Goal: Use online tool/utility: Utilize a website feature to perform a specific function

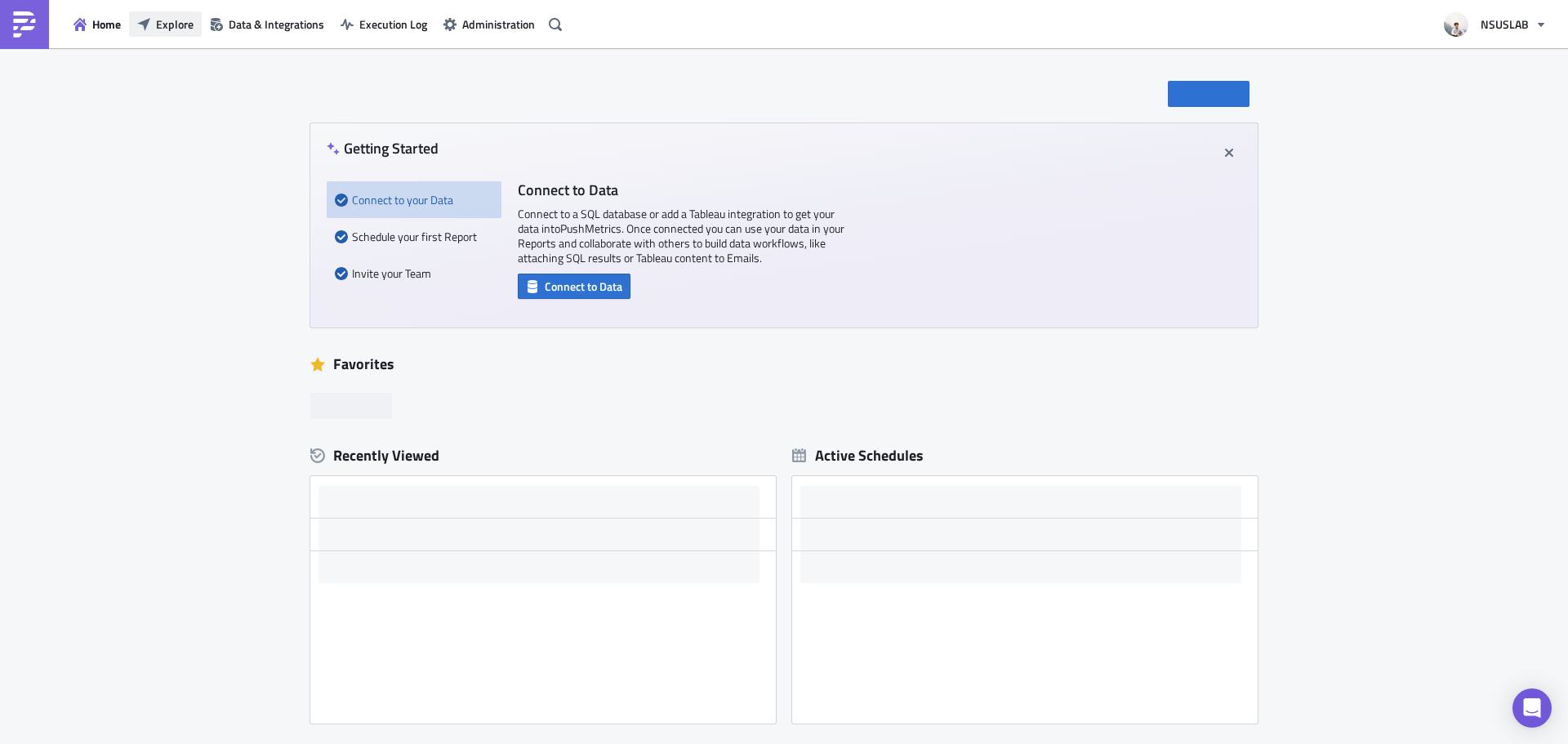
drag, startPoint x: 184, startPoint y: 38, endPoint x: 179, endPoint y: 28, distance: 11.2
click at [184, 37] on div "Home Explore Data & Integrations Execution Log Administration" at bounding box center [283, 24] width 567 height 48
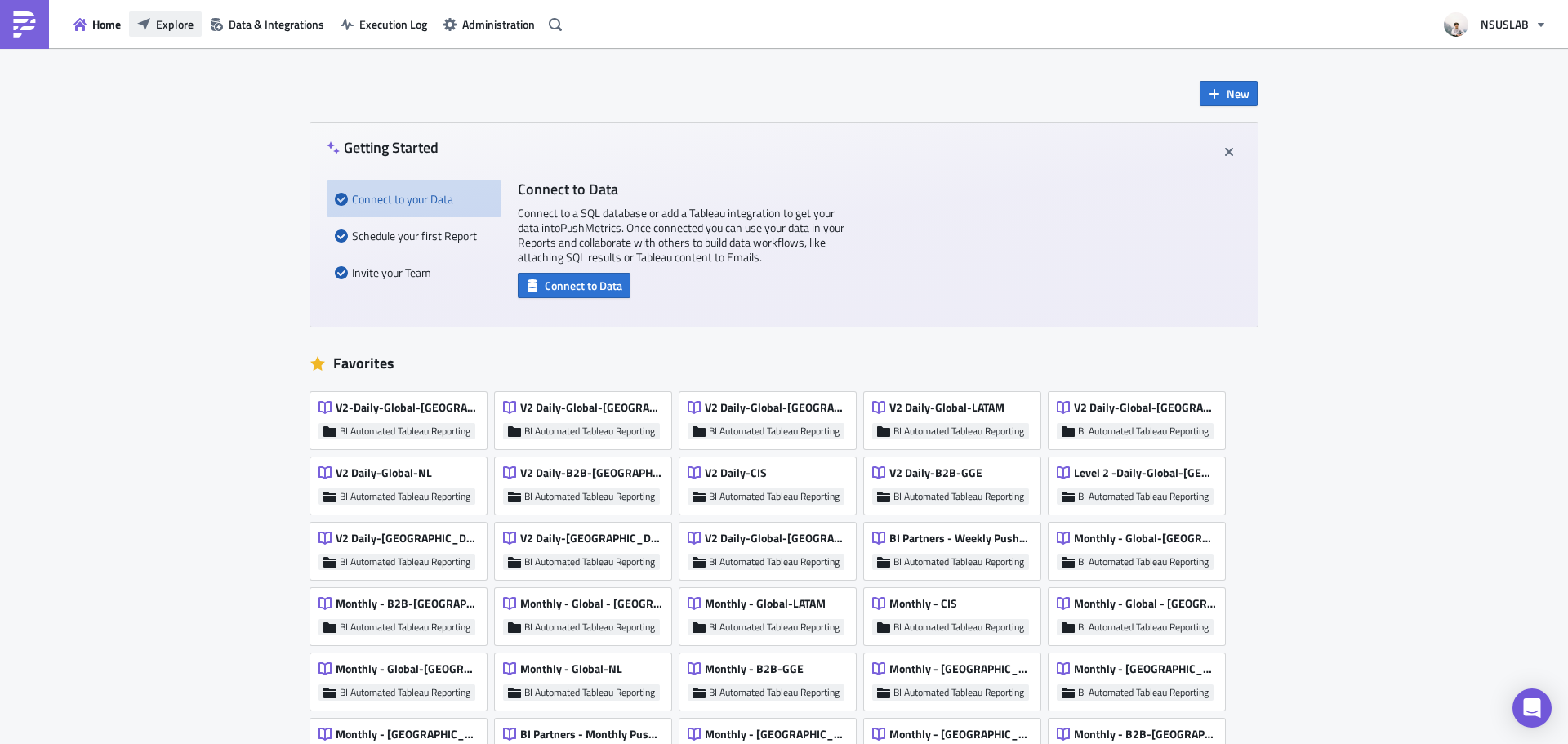
click at [174, 25] on span "Explore" at bounding box center [175, 23] width 37 height 17
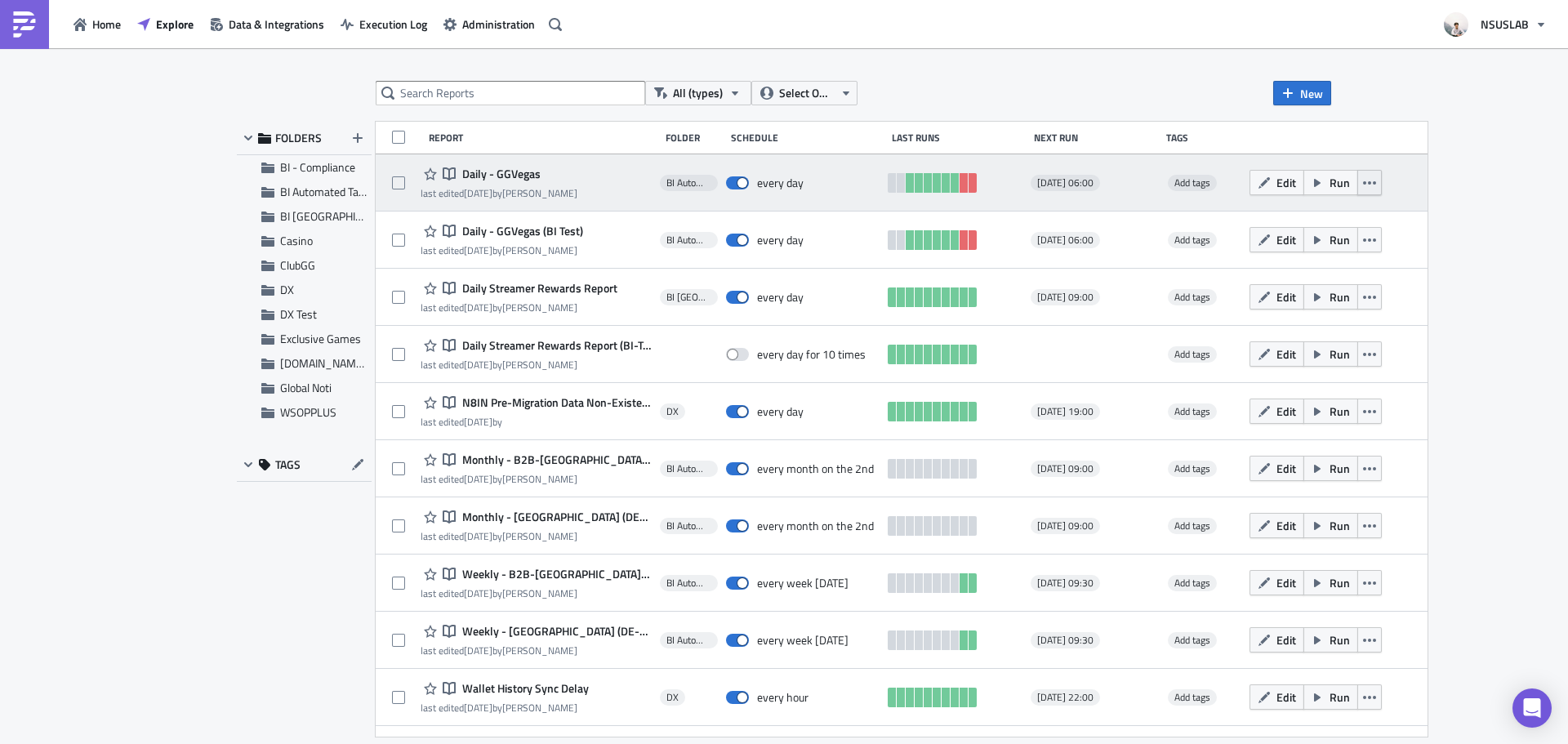
click at [1357, 191] on button "button" at bounding box center [1369, 182] width 25 height 25
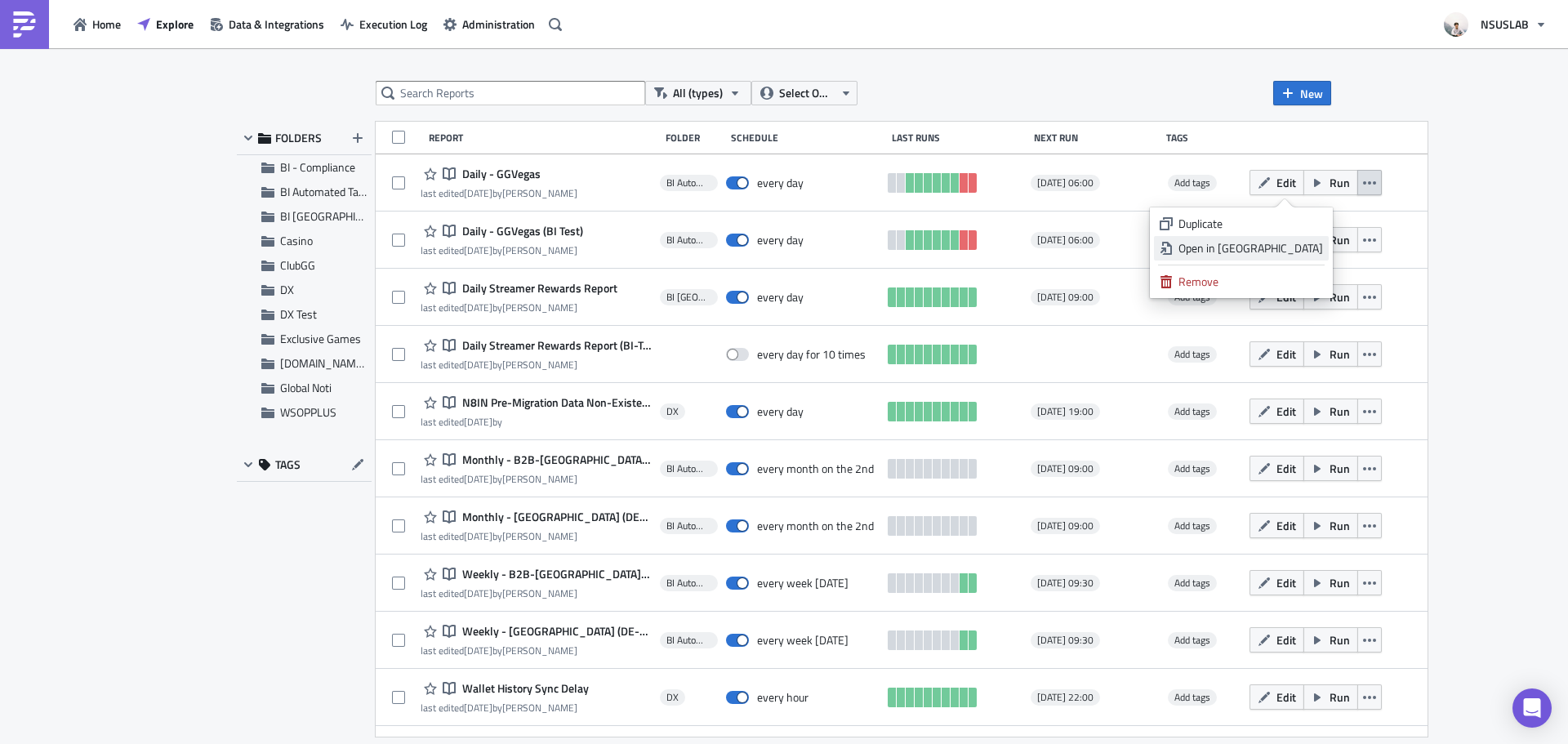
click at [1282, 250] on div "Open in [GEOGRAPHIC_DATA]" at bounding box center [1251, 248] width 144 height 16
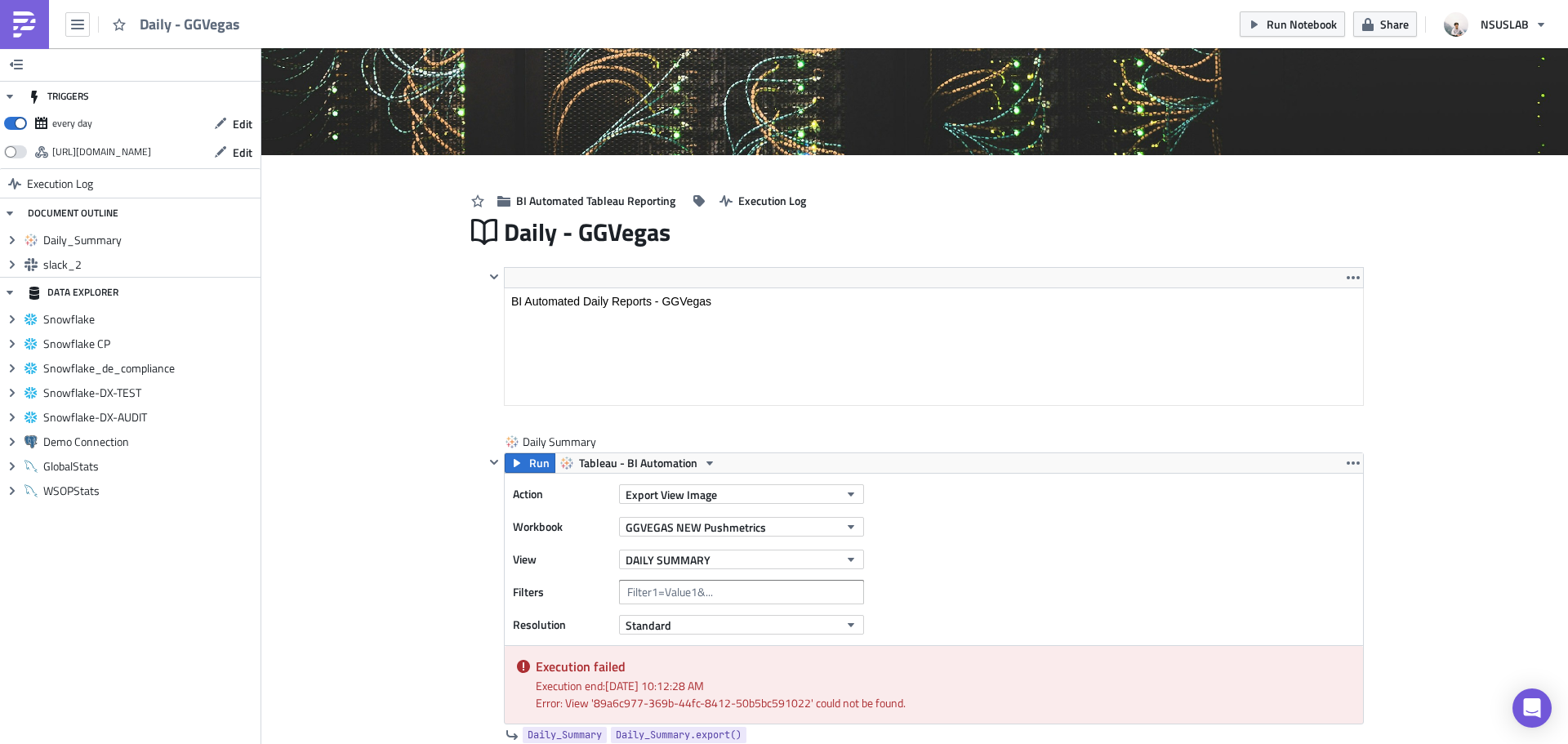
scroll to position [245, 0]
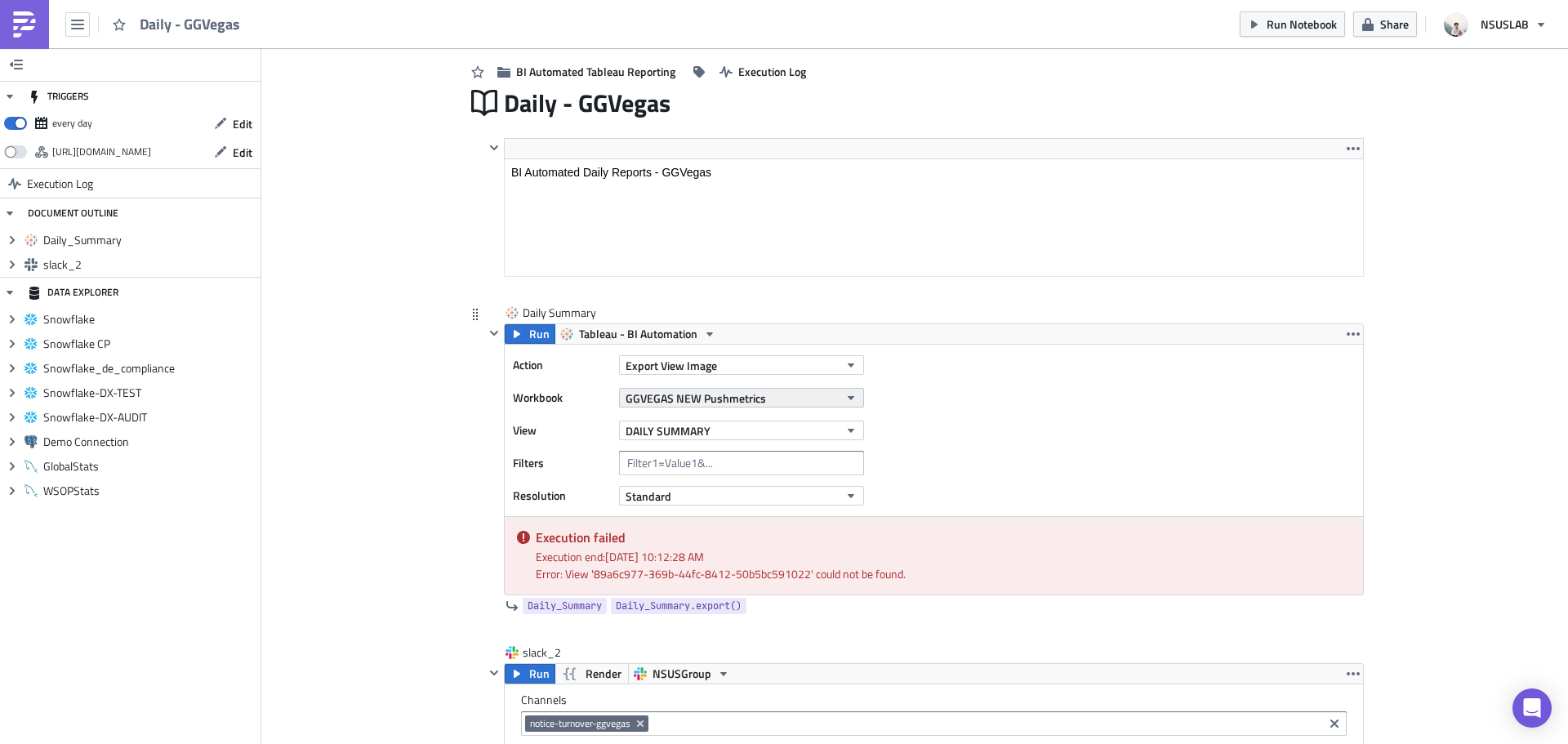
click at [716, 400] on span "GGVEGAS NEW Pushmetrics" at bounding box center [696, 398] width 141 height 17
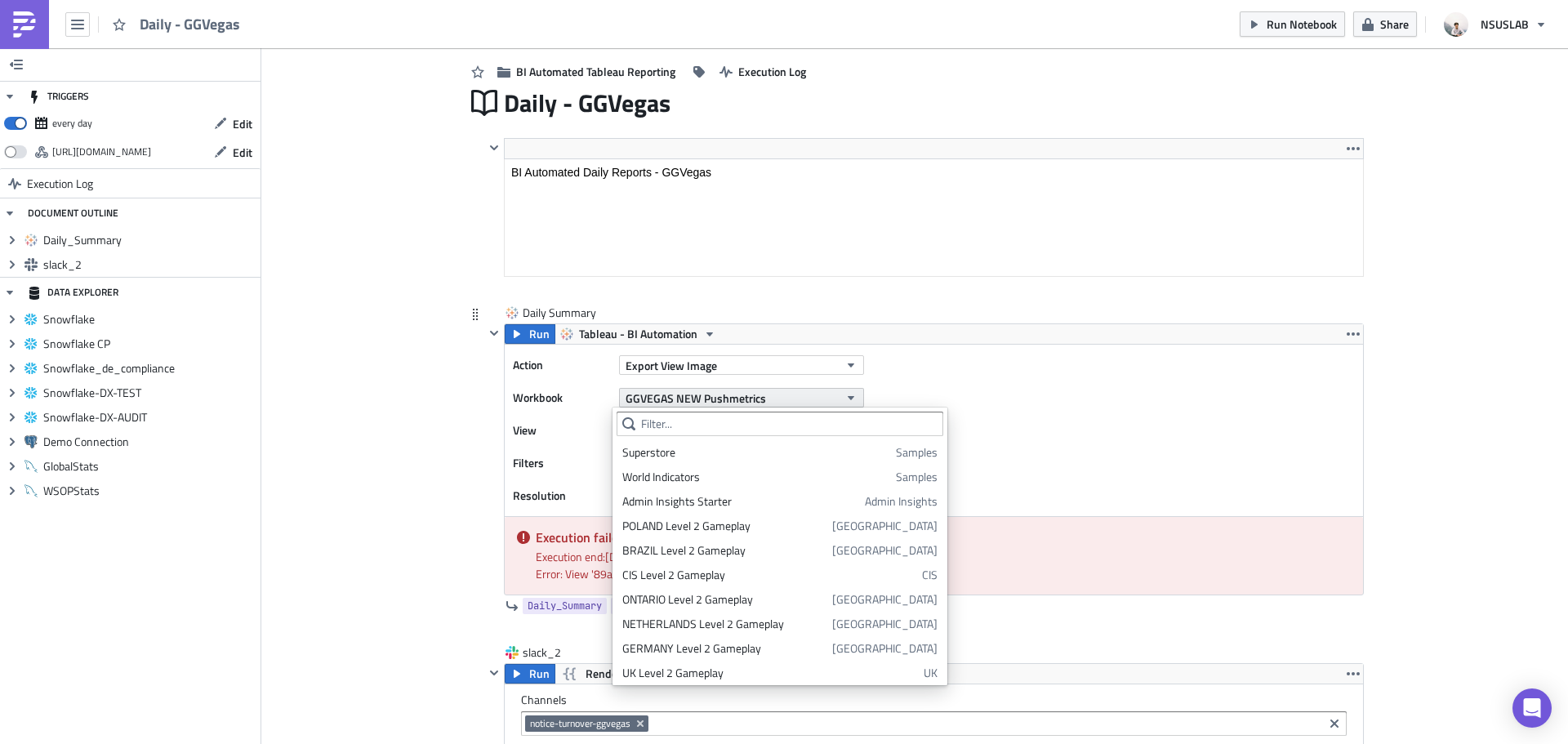
scroll to position [2159, 0]
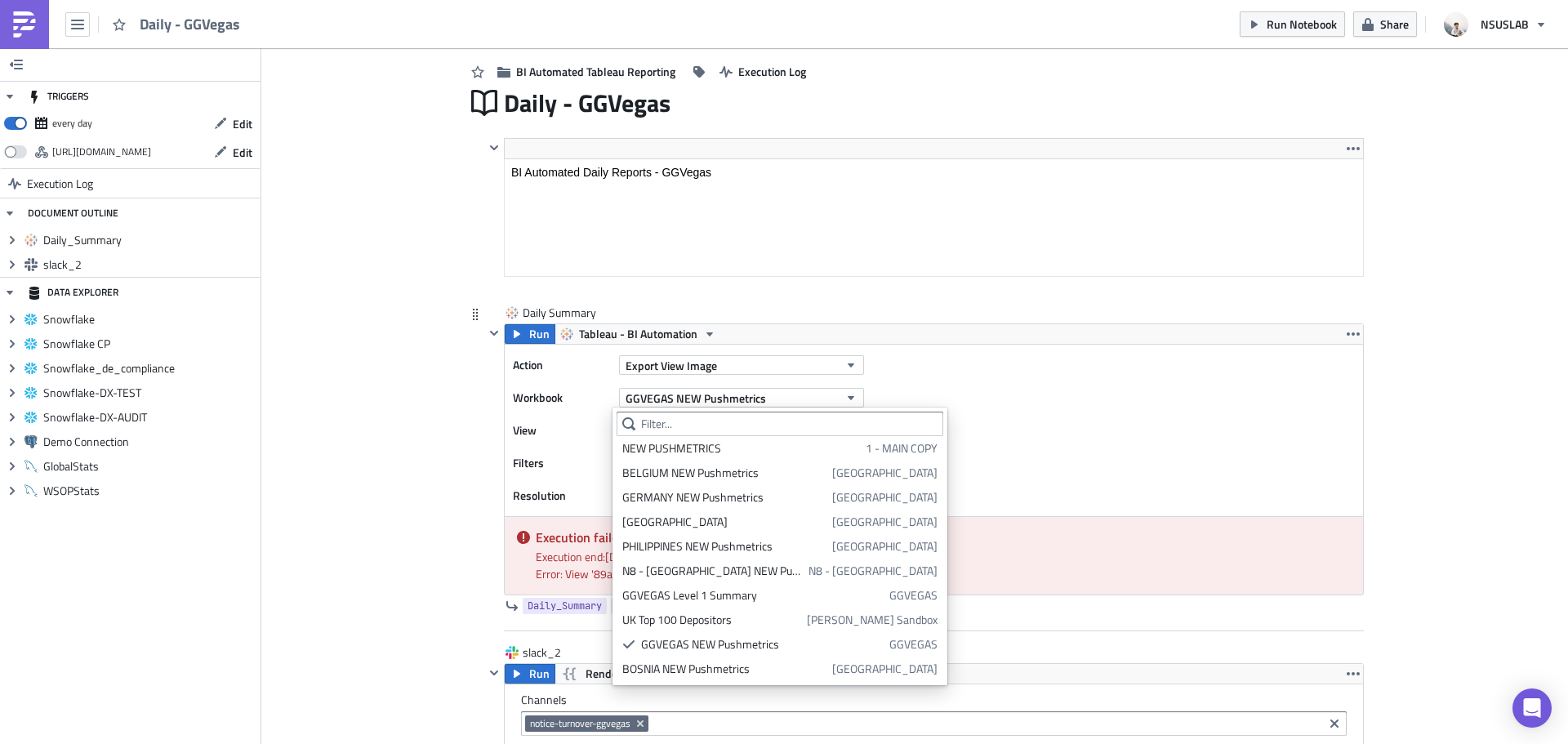
click at [657, 640] on div "GGVEGAS NEW Pushmetrics" at bounding box center [762, 644] width 242 height 16
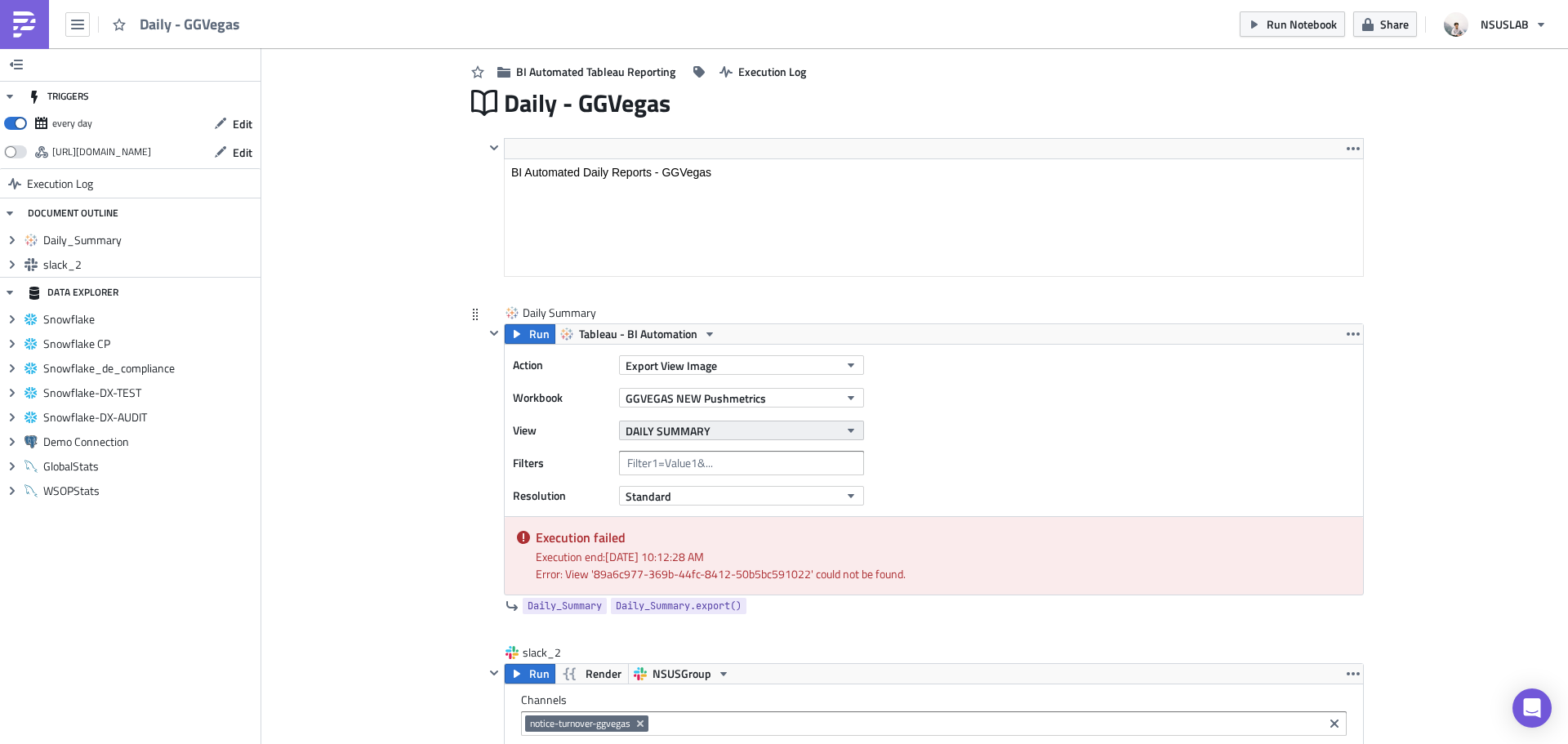
click at [697, 432] on span "DAILY SUMMARY" at bounding box center [668, 430] width 85 height 17
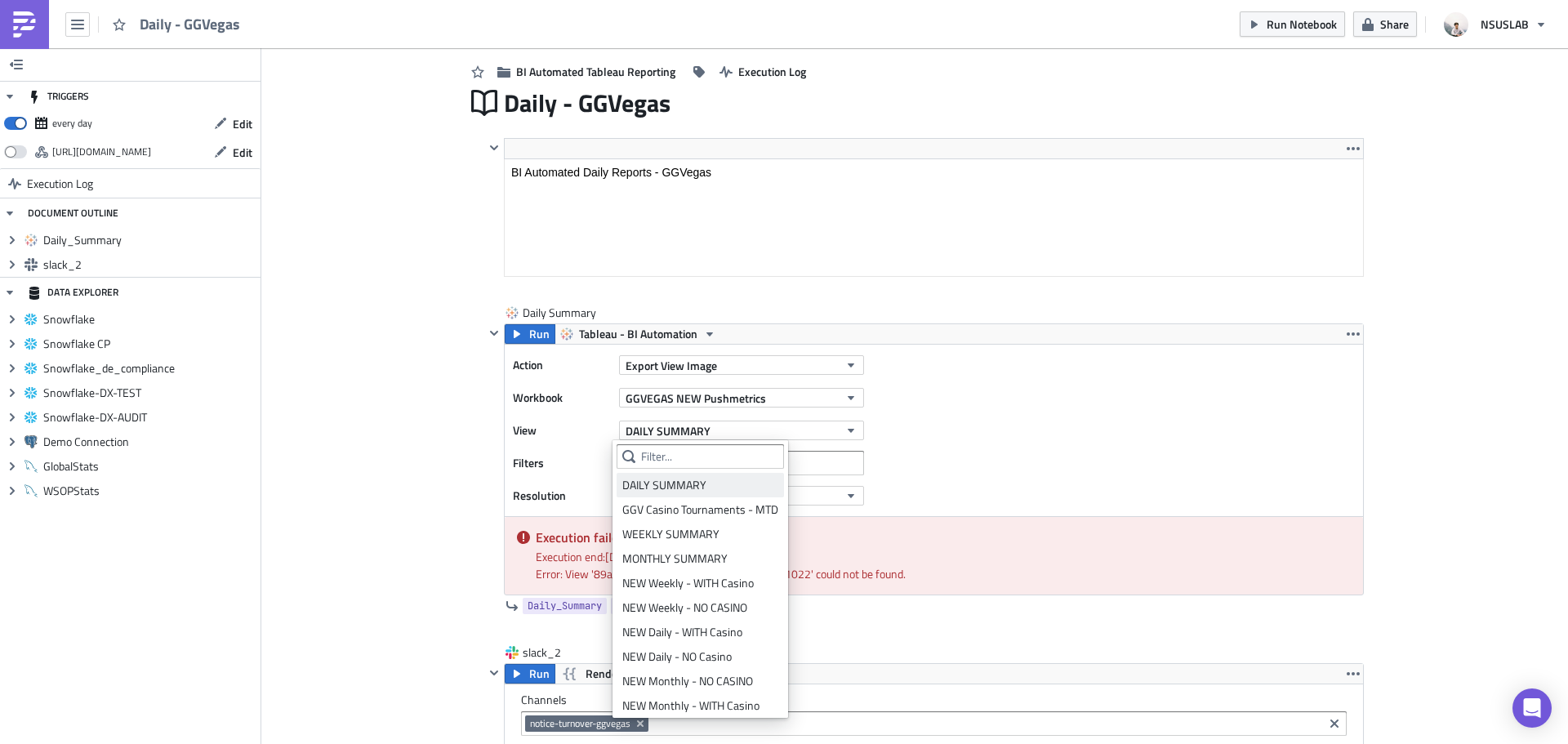
click at [700, 488] on div "DAILY SUMMARY" at bounding box center [700, 485] width 156 height 16
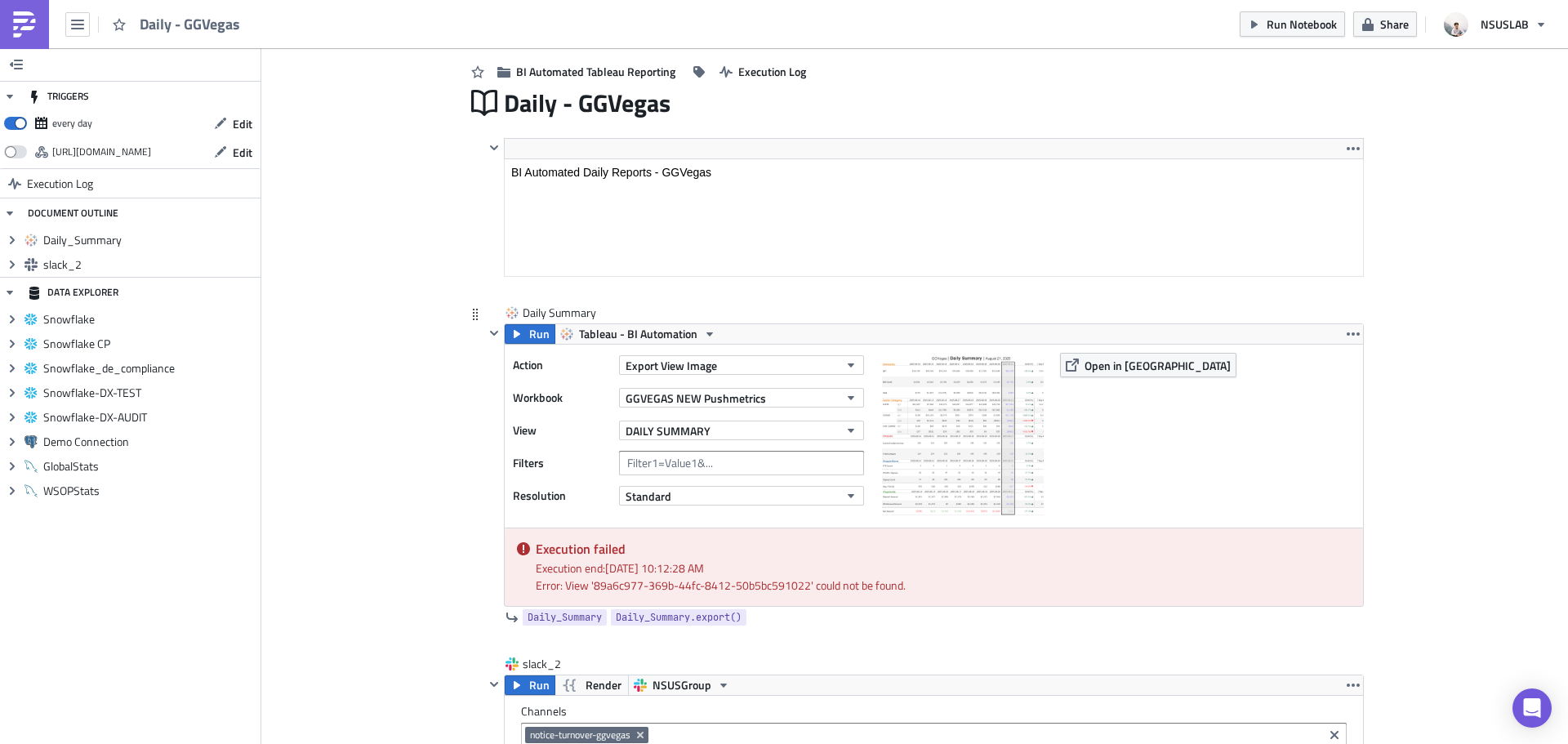
click at [951, 437] on img at bounding box center [962, 433] width 163 height 163
click at [529, 331] on span "Run" at bounding box center [539, 334] width 20 height 20
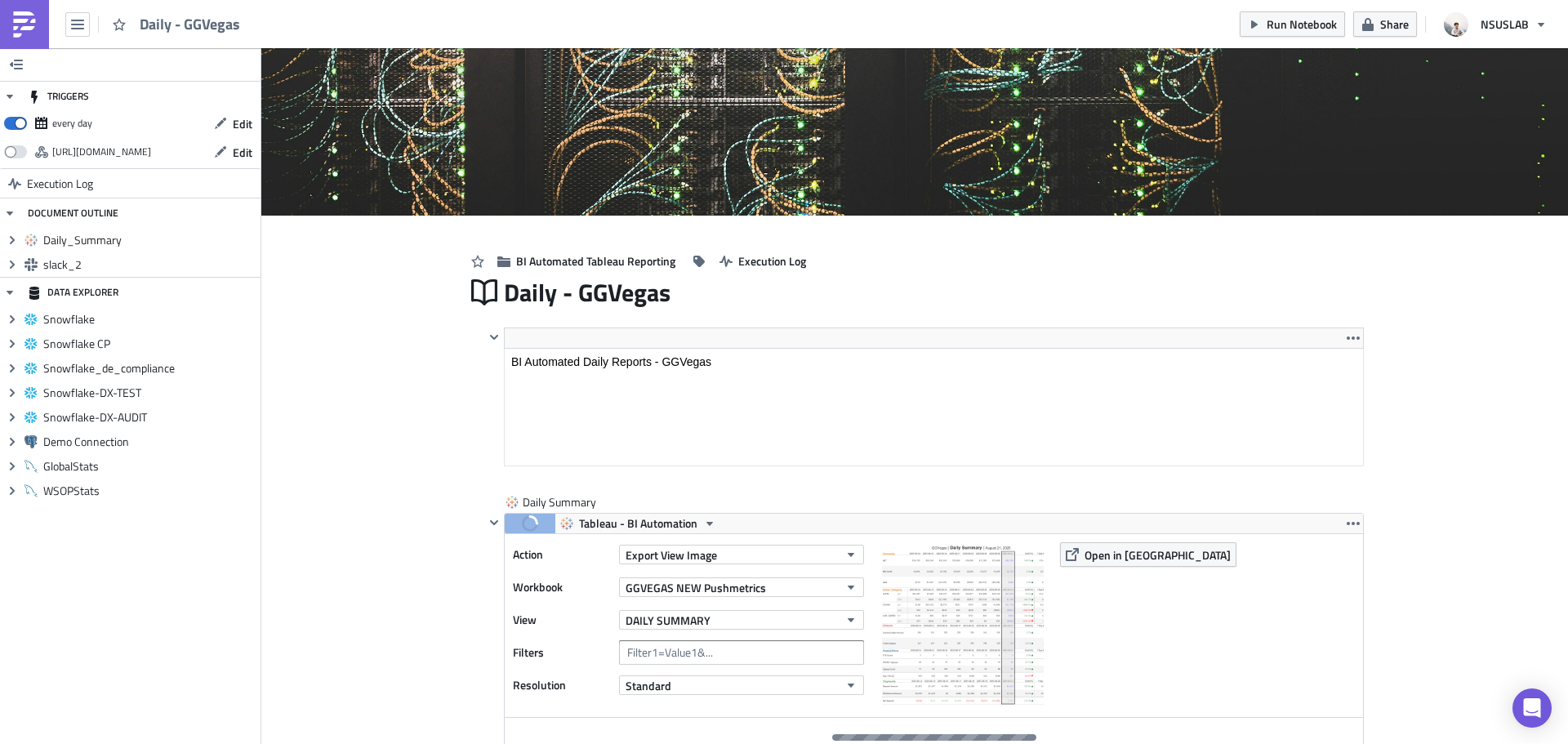
scroll to position [245, 0]
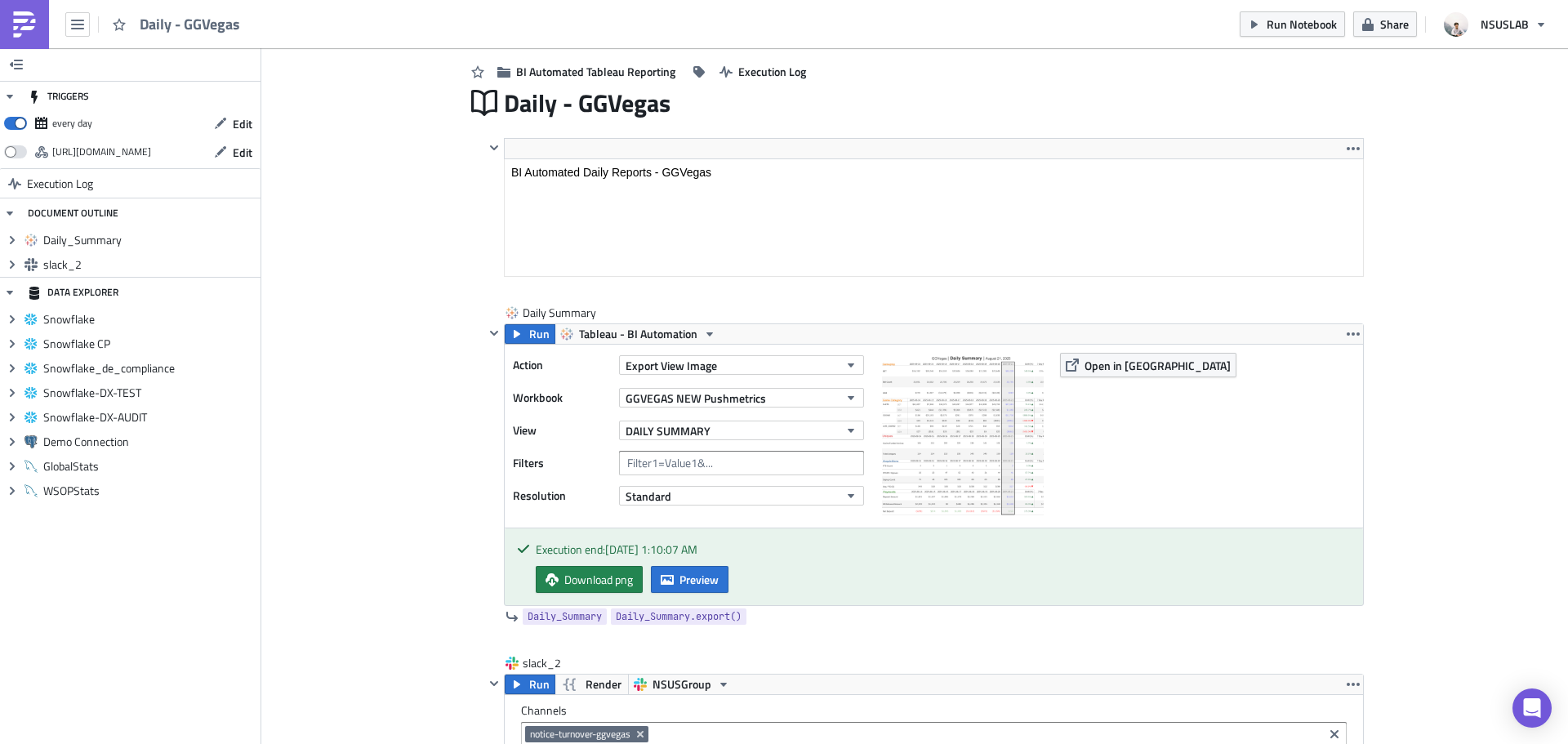
click at [432, 264] on div "Cover Image BI Automated Tableau Reporting Execution Log Daily - GGVegas <p>BI …" at bounding box center [915, 661] width 1307 height 1717
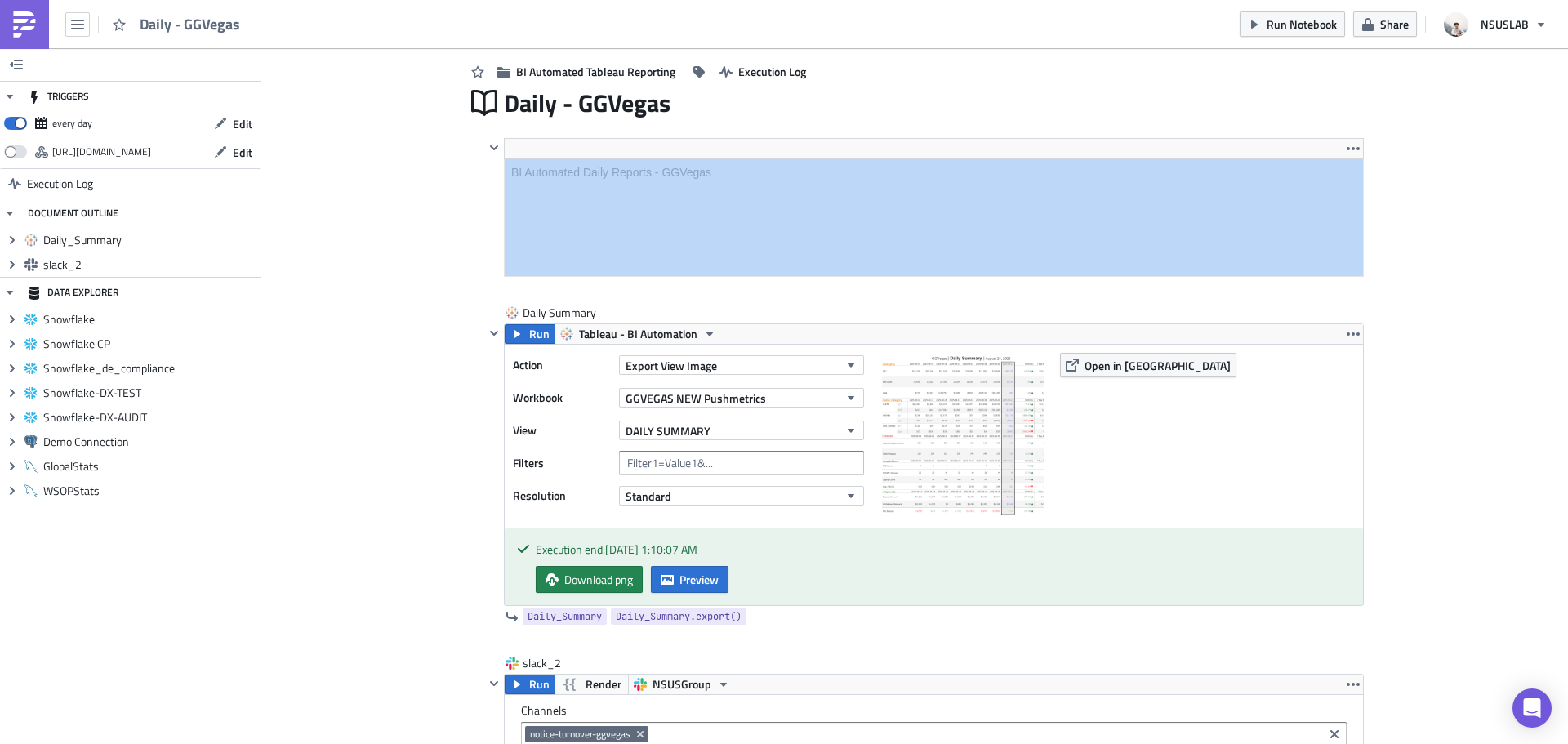
click at [432, 264] on div "Cover Image BI Automated Tableau Reporting Execution Log Daily - GGVegas <p>BI …" at bounding box center [915, 661] width 1307 height 1717
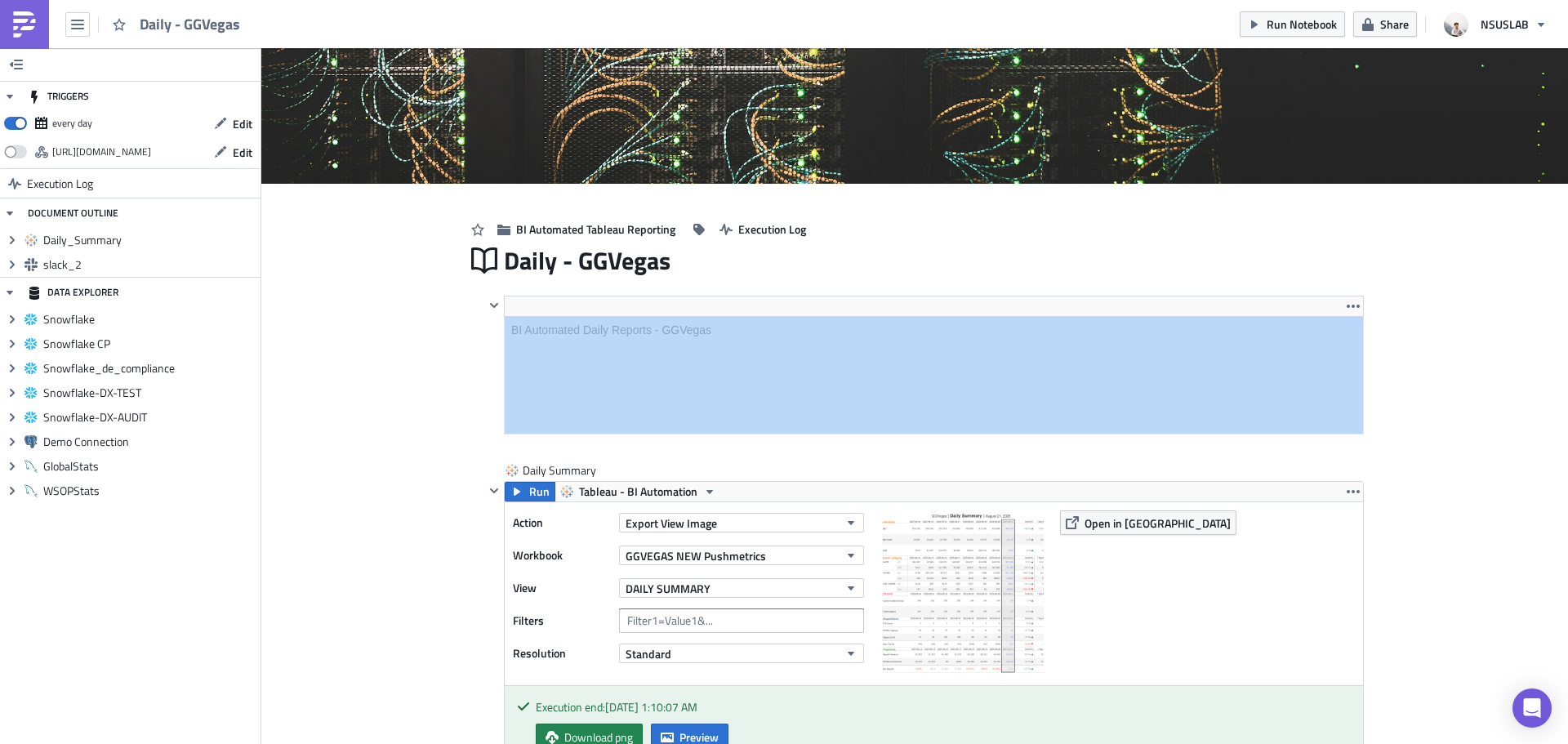
scroll to position [82, 0]
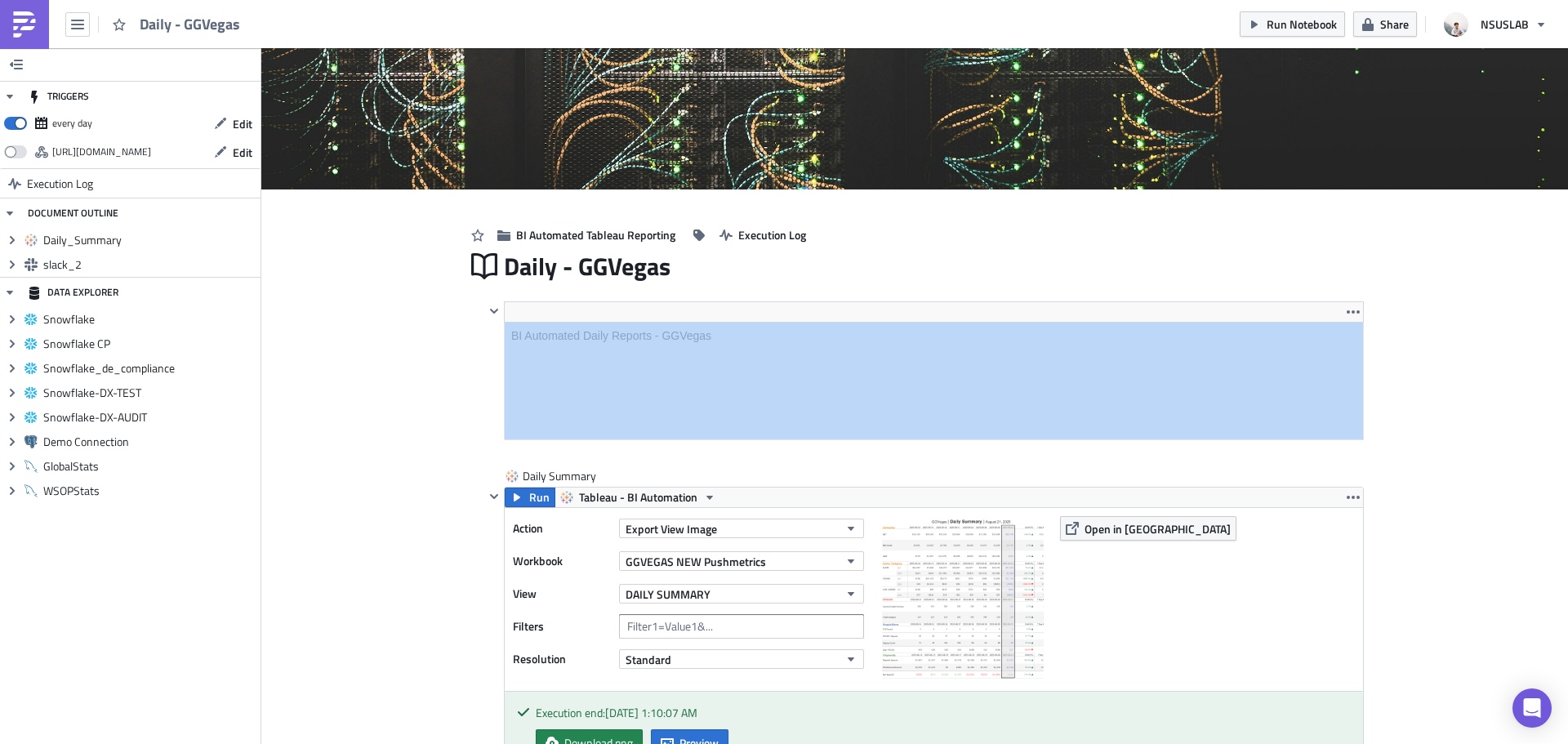
click at [23, 20] on img at bounding box center [24, 24] width 26 height 26
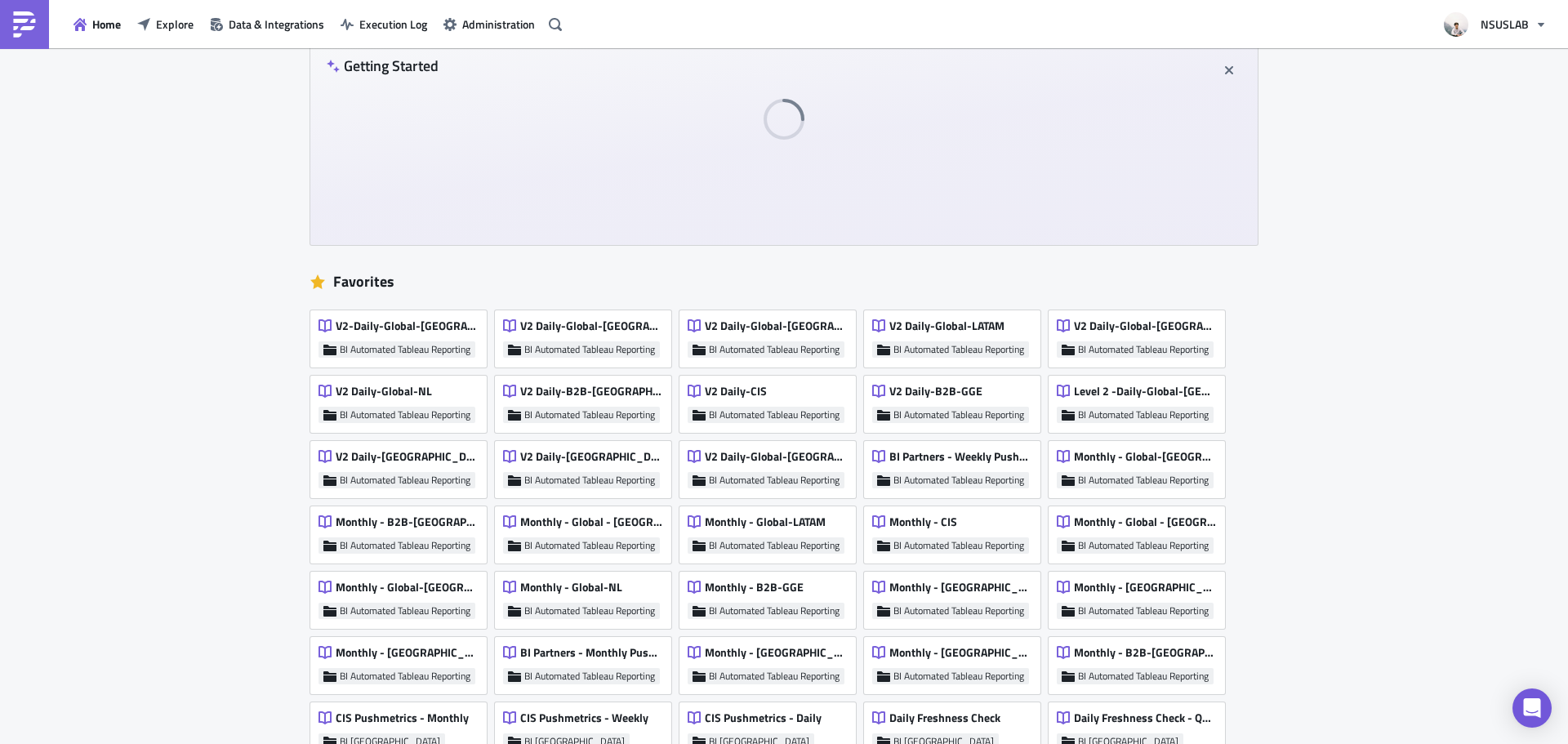
click at [161, 42] on div "Home Explore Data & Integrations Execution Log Administration" at bounding box center [283, 24] width 567 height 48
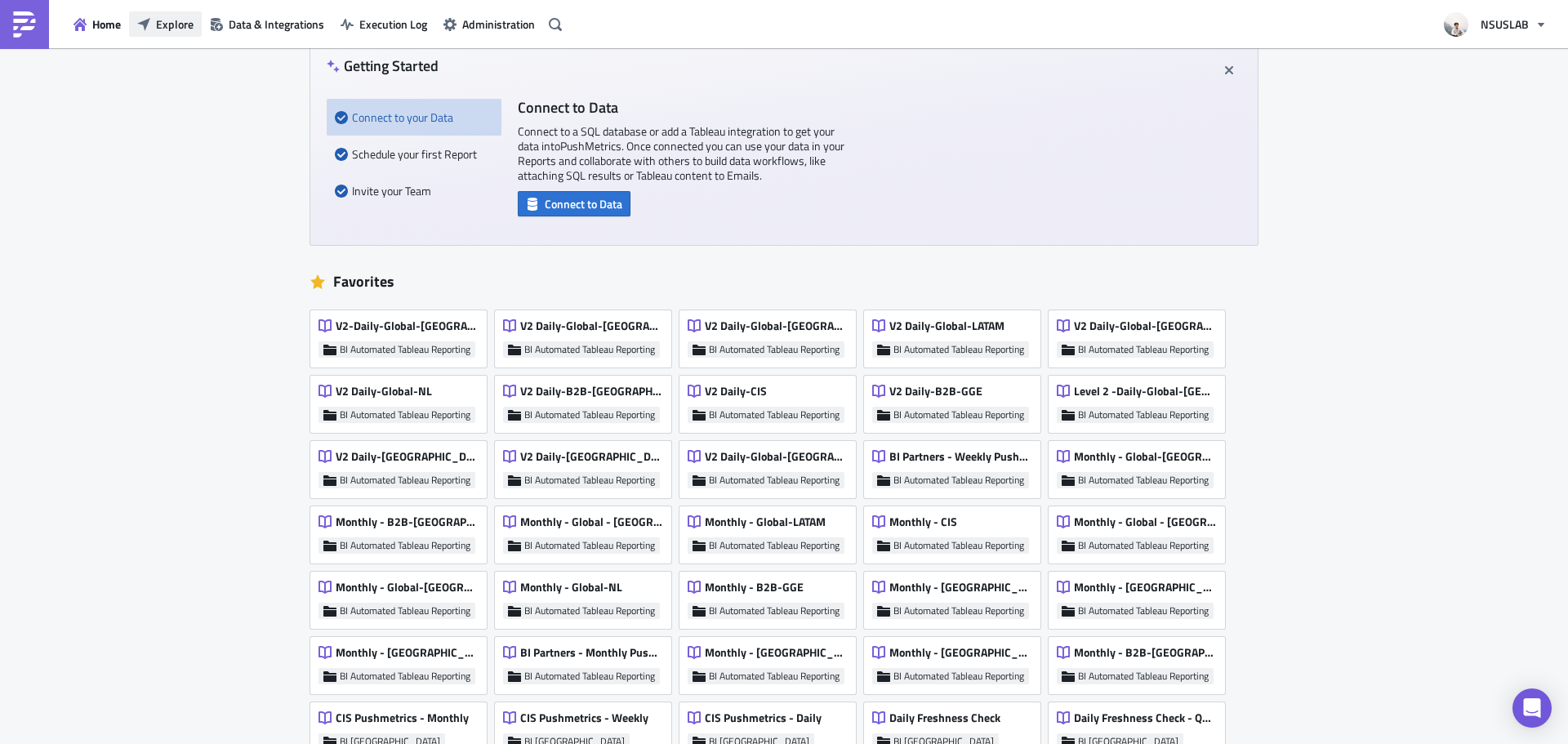
click at [162, 25] on span "Explore" at bounding box center [175, 23] width 37 height 17
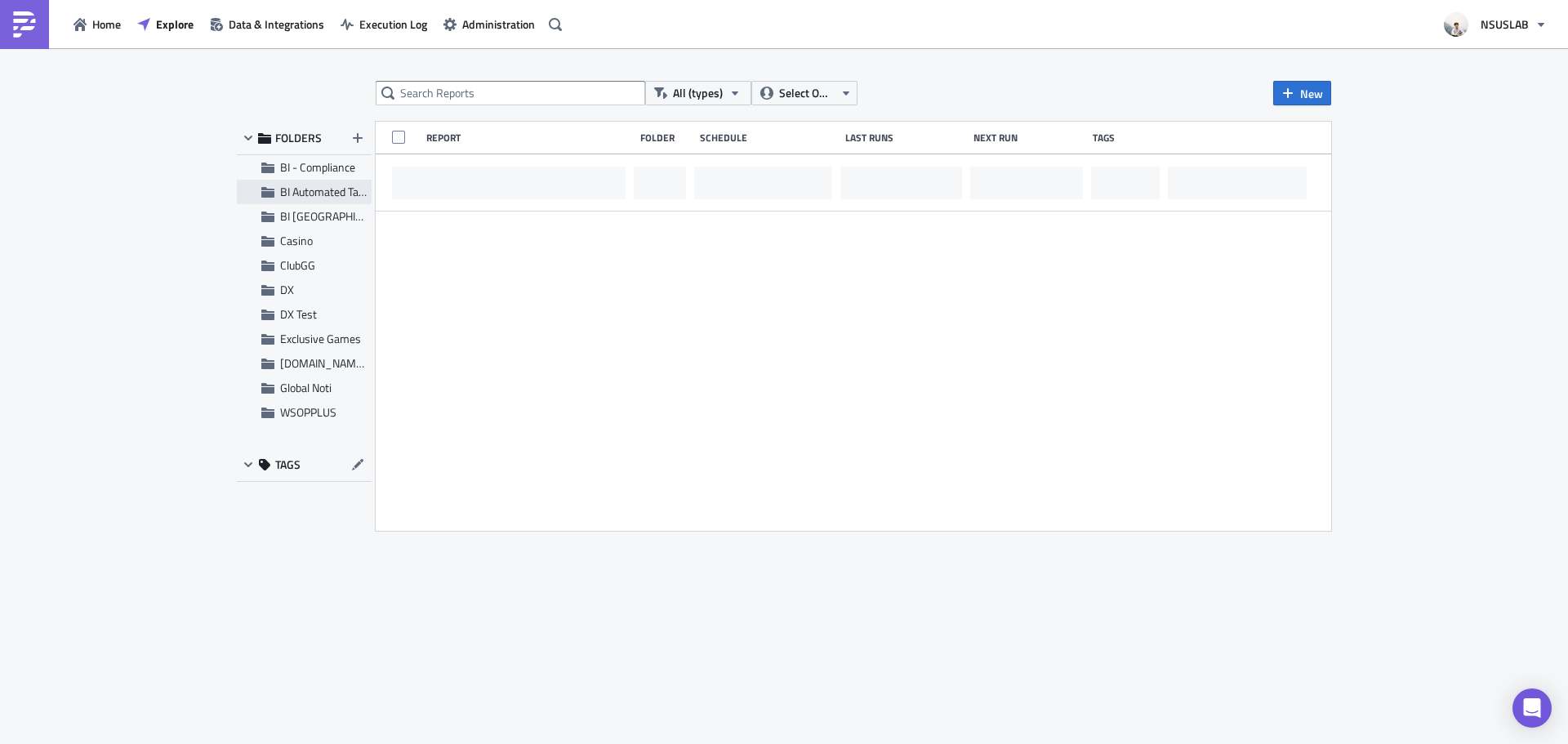
click at [307, 187] on span "BI Automated Tableau Reporting" at bounding box center [357, 190] width 153 height 17
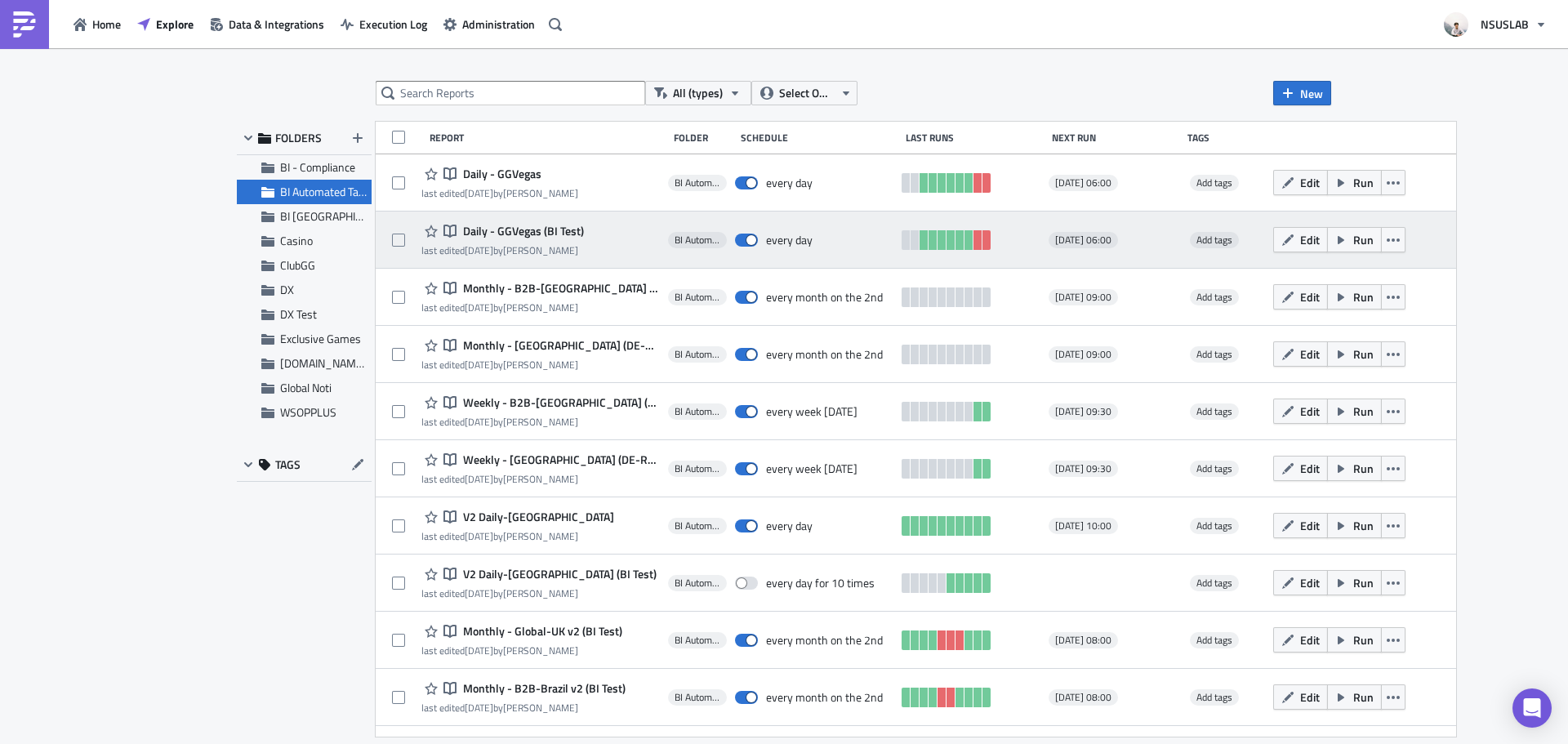
click at [1369, 241] on div "Edit Run" at bounding box center [1353, 239] width 158 height 33
click at [1381, 241] on button "button" at bounding box center [1393, 239] width 25 height 25
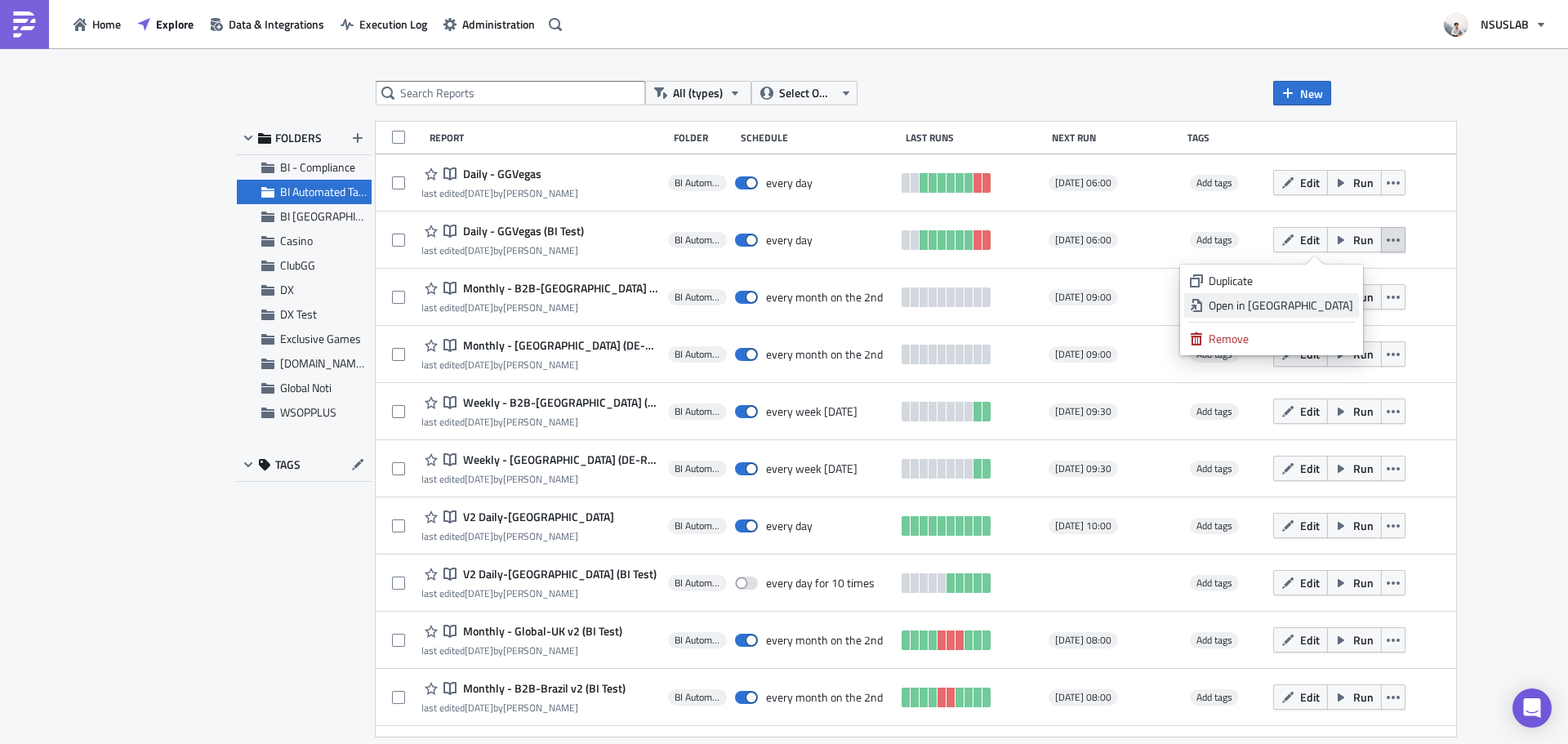
click at [1328, 309] on div "Open in [GEOGRAPHIC_DATA]" at bounding box center [1280, 305] width 144 height 16
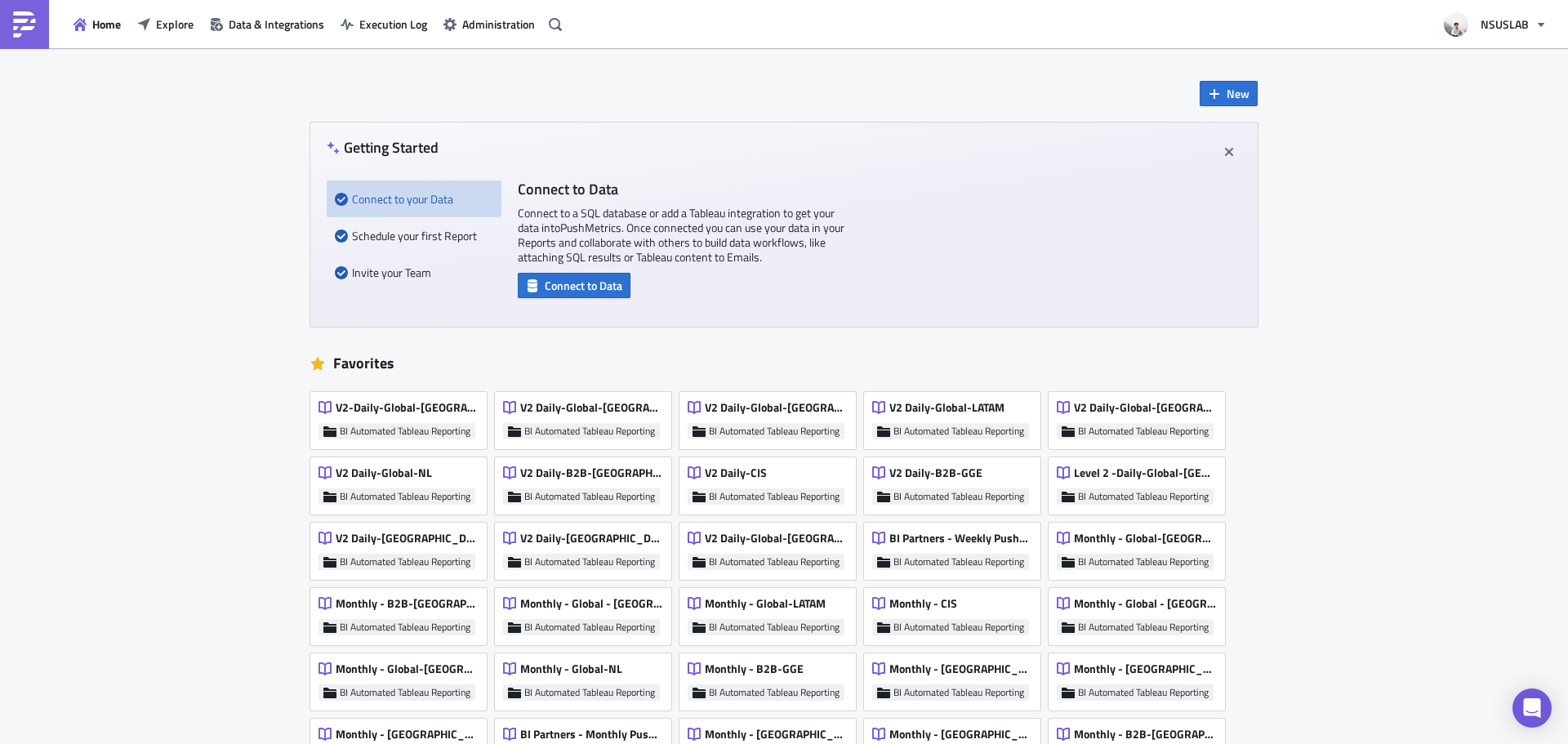
click at [138, 40] on div "Home Explore Data & Integrations Execution Log Administration" at bounding box center [283, 24] width 567 height 48
click at [148, 28] on icon "button" at bounding box center [143, 24] width 13 height 13
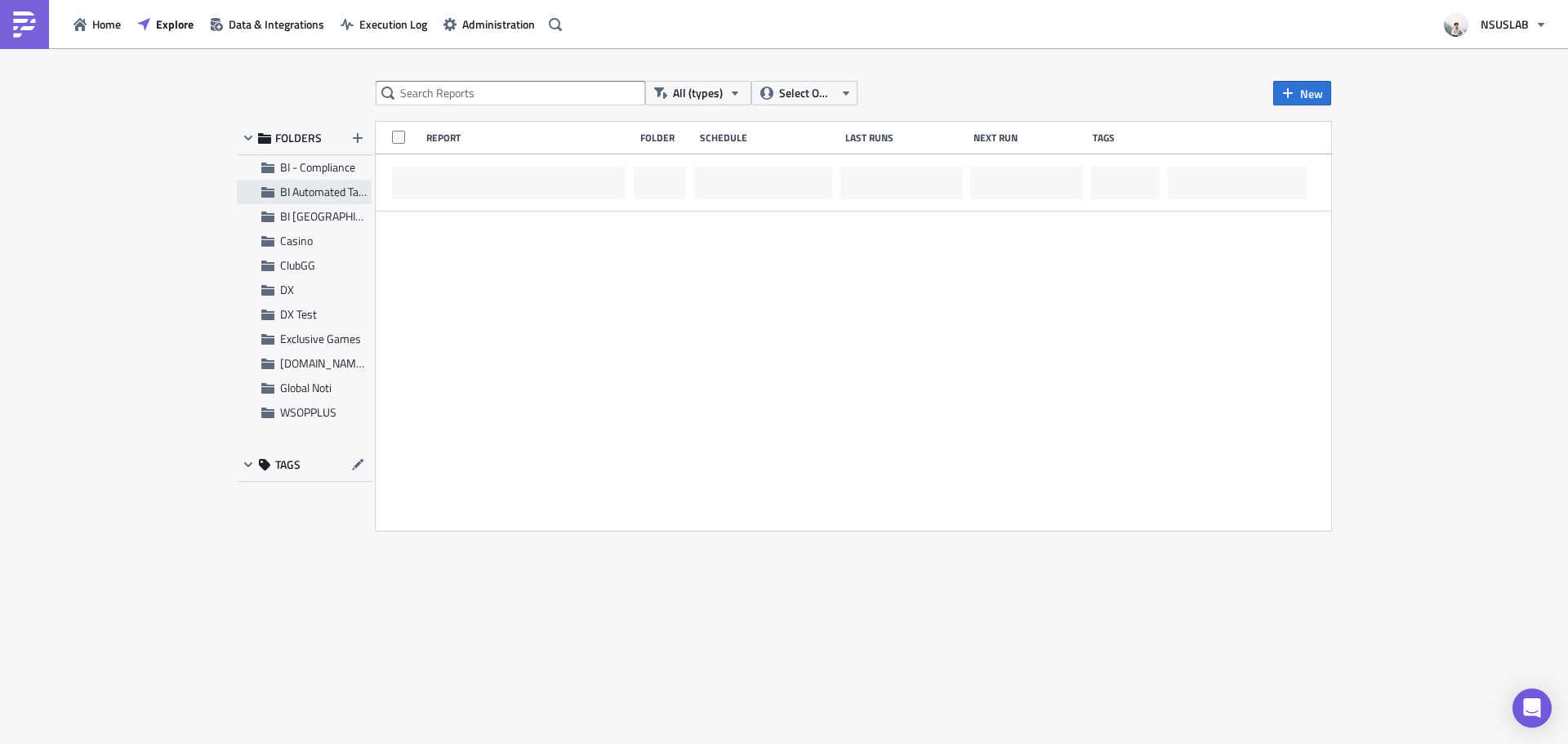
click at [307, 182] on div "BI Automated Tableau Reporting" at bounding box center [304, 192] width 134 height 25
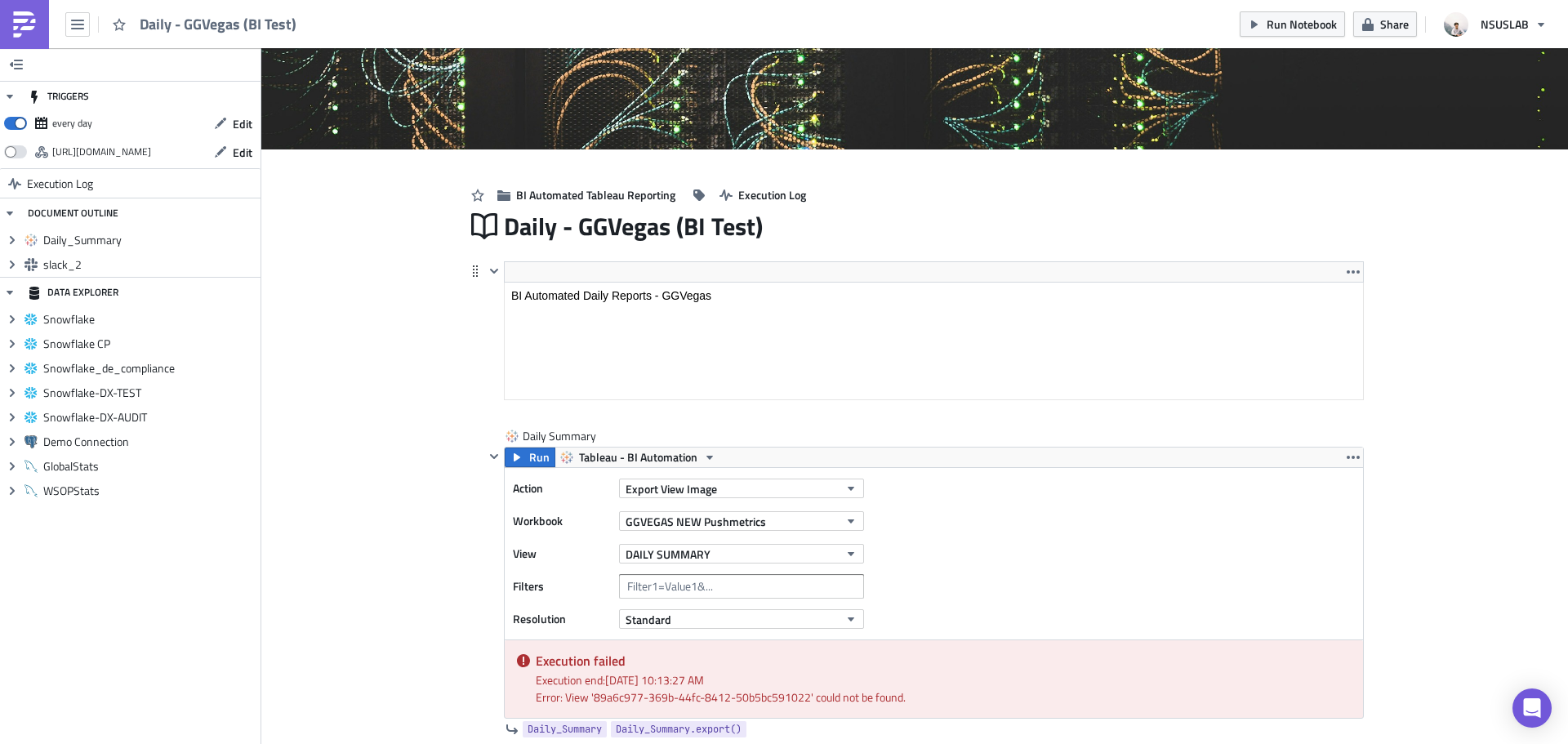
scroll to position [163, 0]
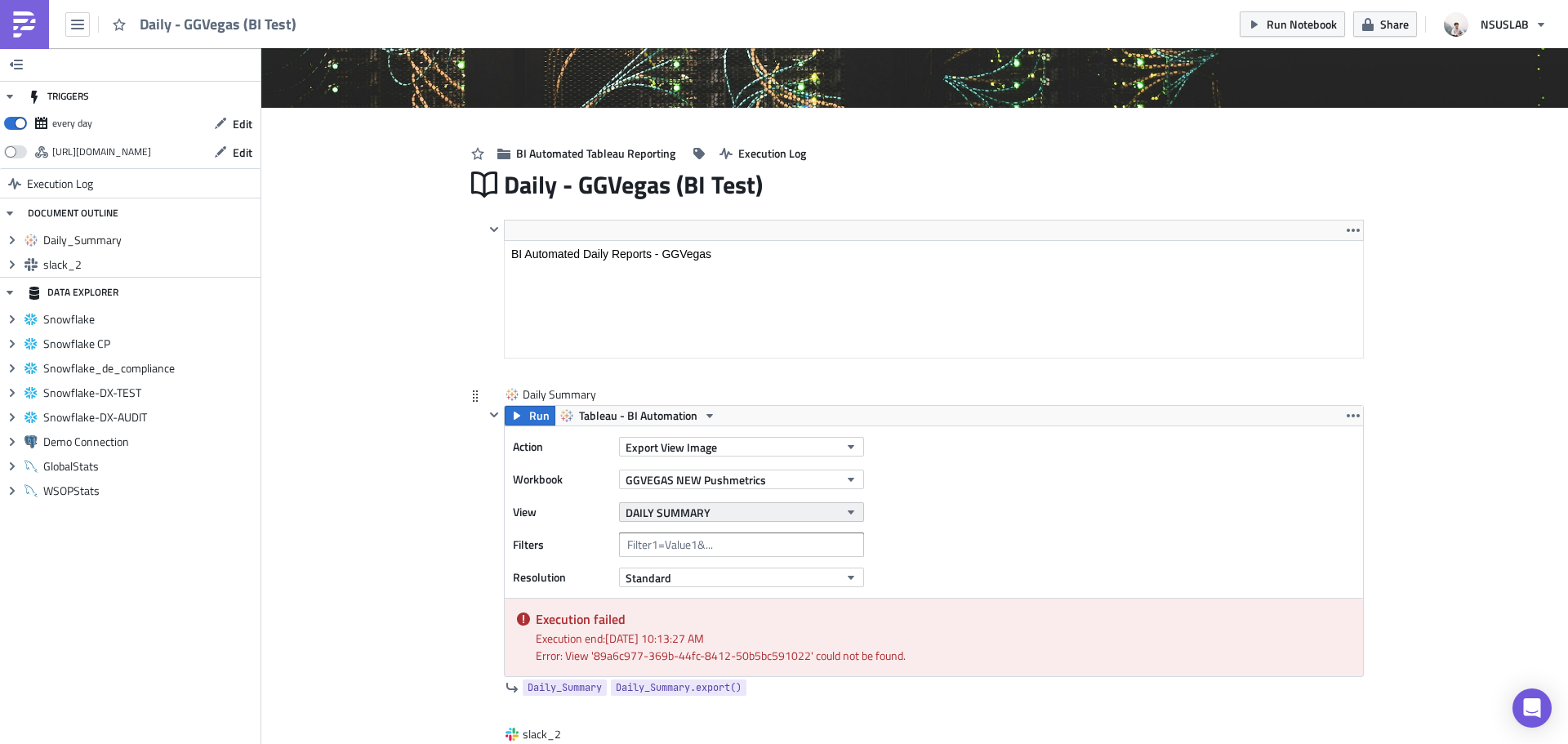
click at [713, 517] on button "DAILY SUMMARY" at bounding box center [741, 512] width 245 height 20
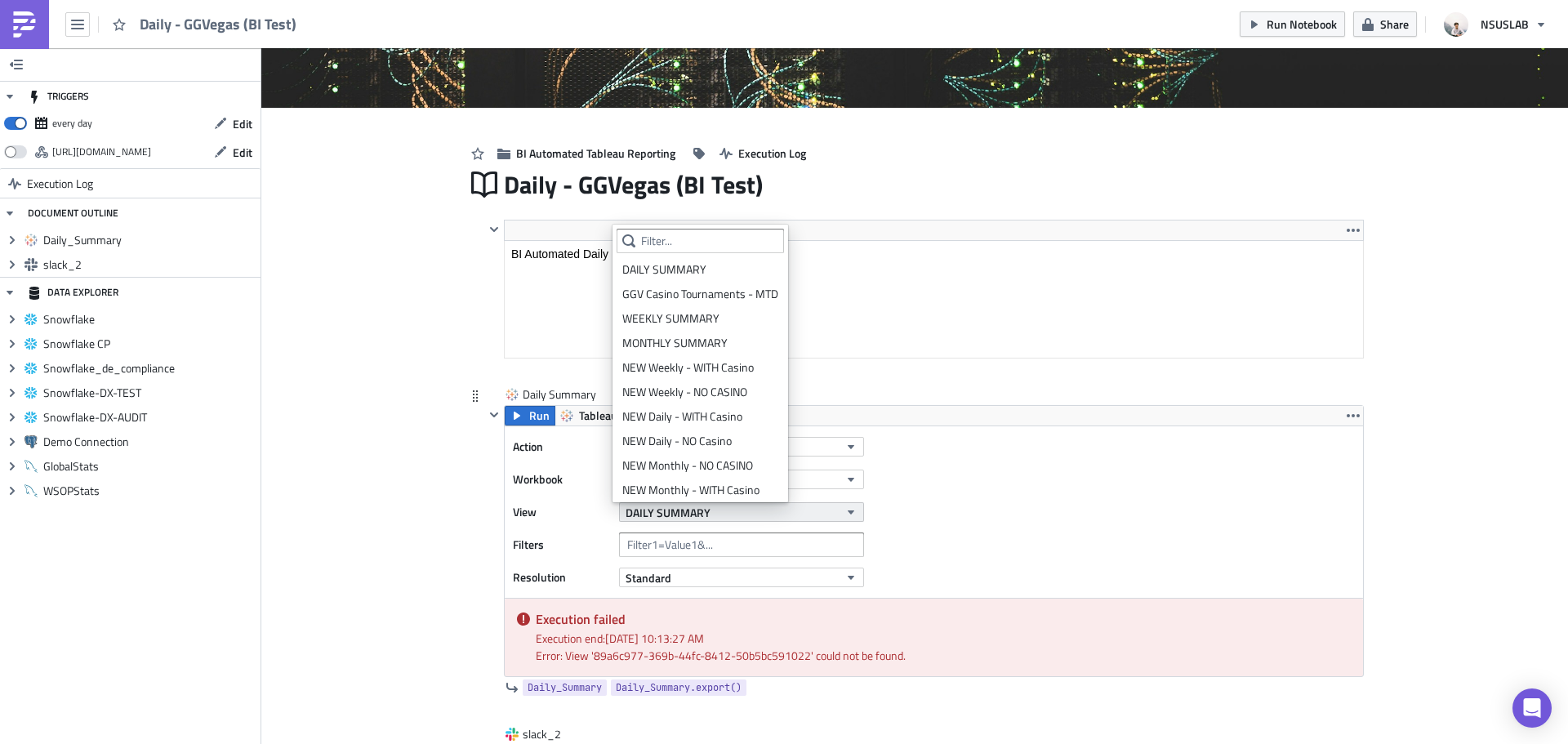
click at [712, 517] on button "DAILY SUMMARY" at bounding box center [741, 512] width 245 height 20
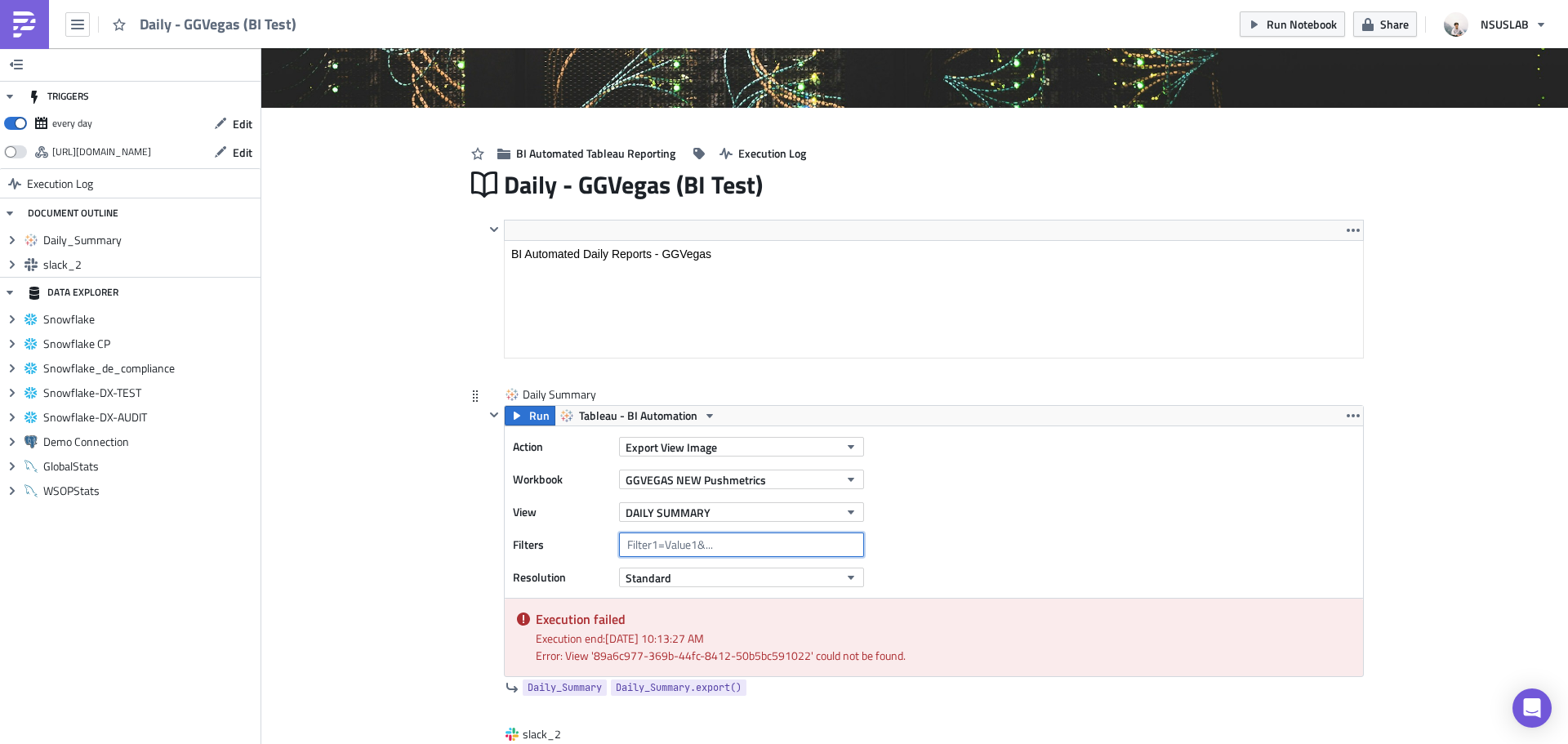
click at [702, 542] on input "text" at bounding box center [741, 545] width 245 height 25
click at [706, 523] on div "DAILY SUMMARY" at bounding box center [741, 512] width 245 height 25
click at [706, 514] on button "DAILY SUMMARY" at bounding box center [741, 512] width 245 height 20
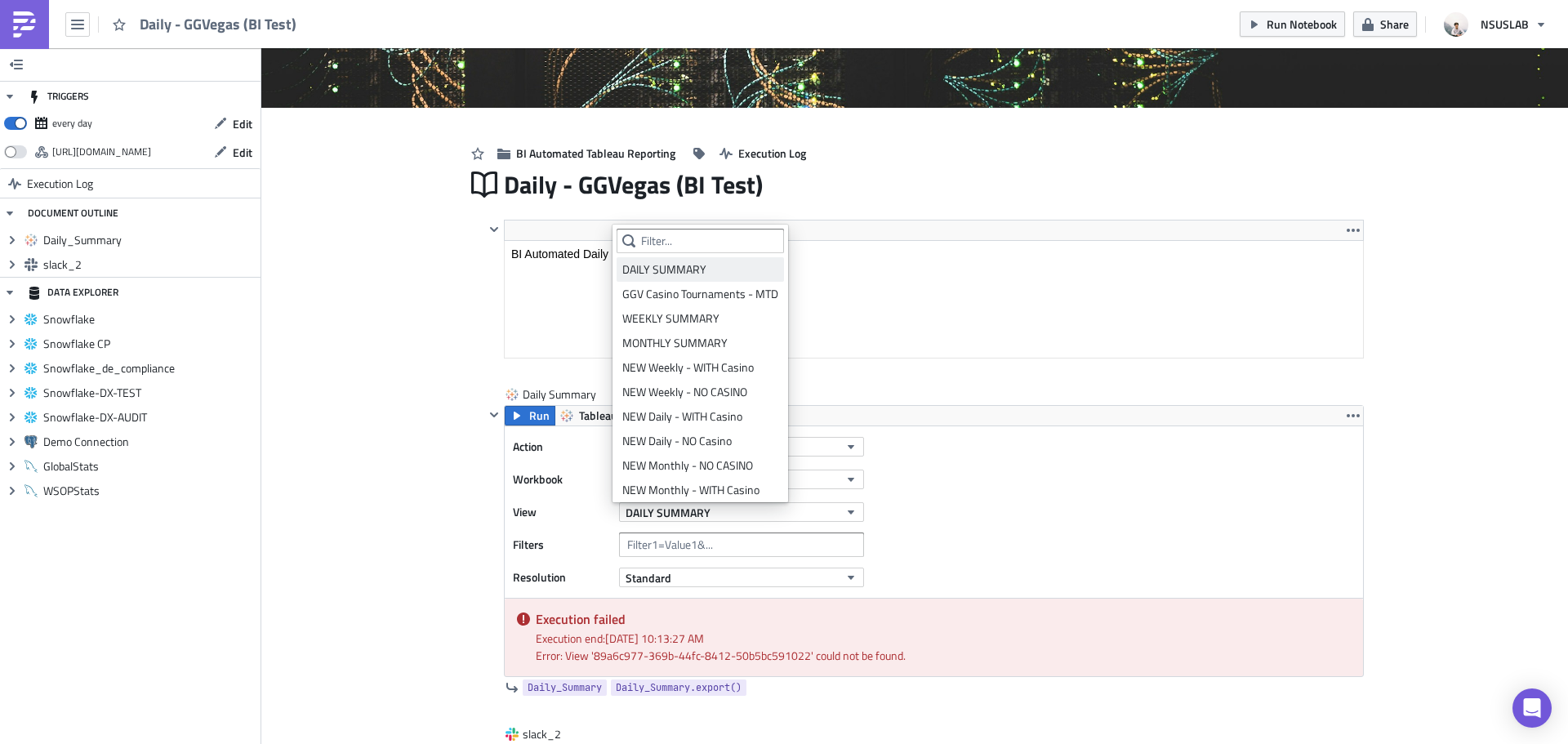
click at [684, 262] on div "DAILY SUMMARY" at bounding box center [700, 270] width 156 height 16
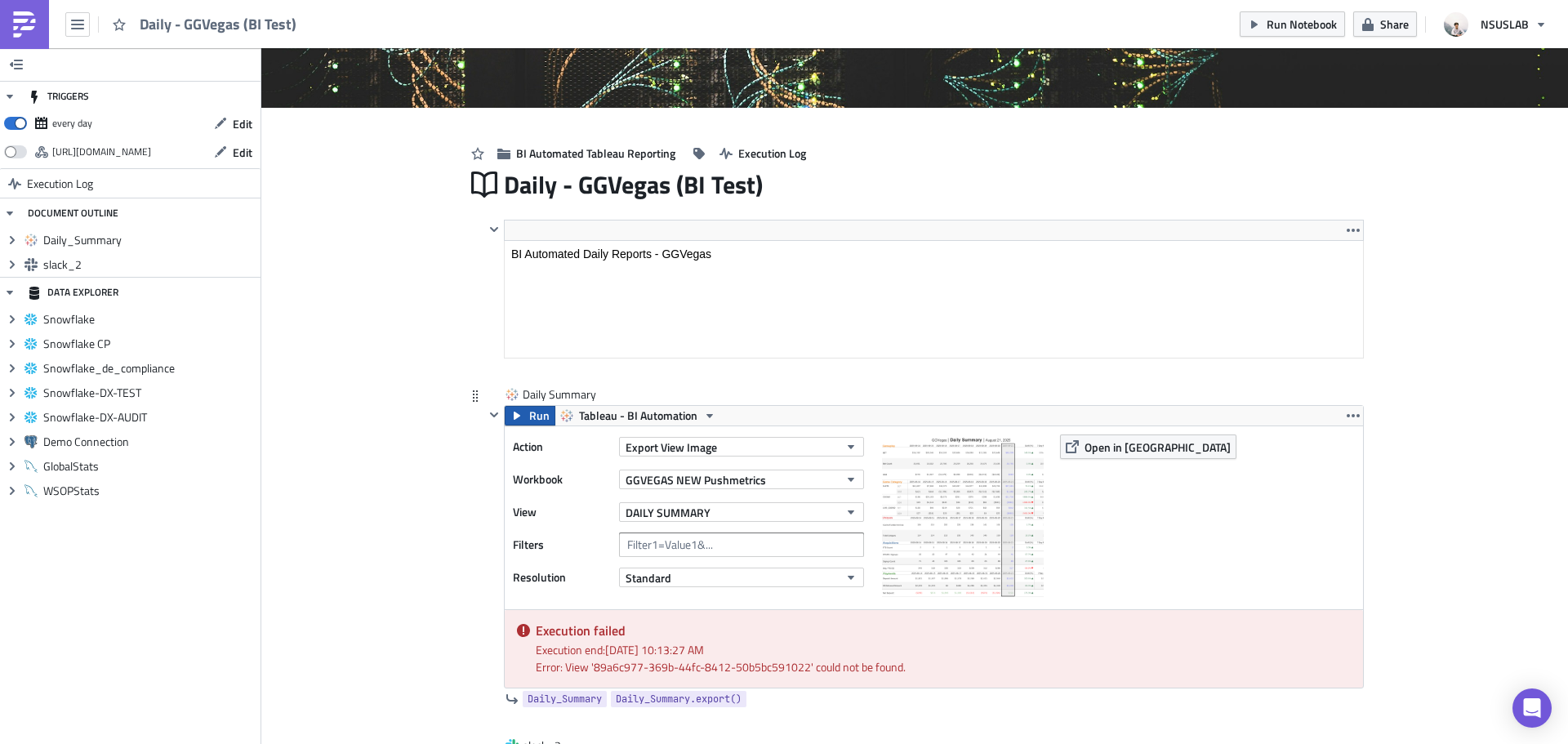
click at [518, 421] on button "Run" at bounding box center [530, 416] width 51 height 20
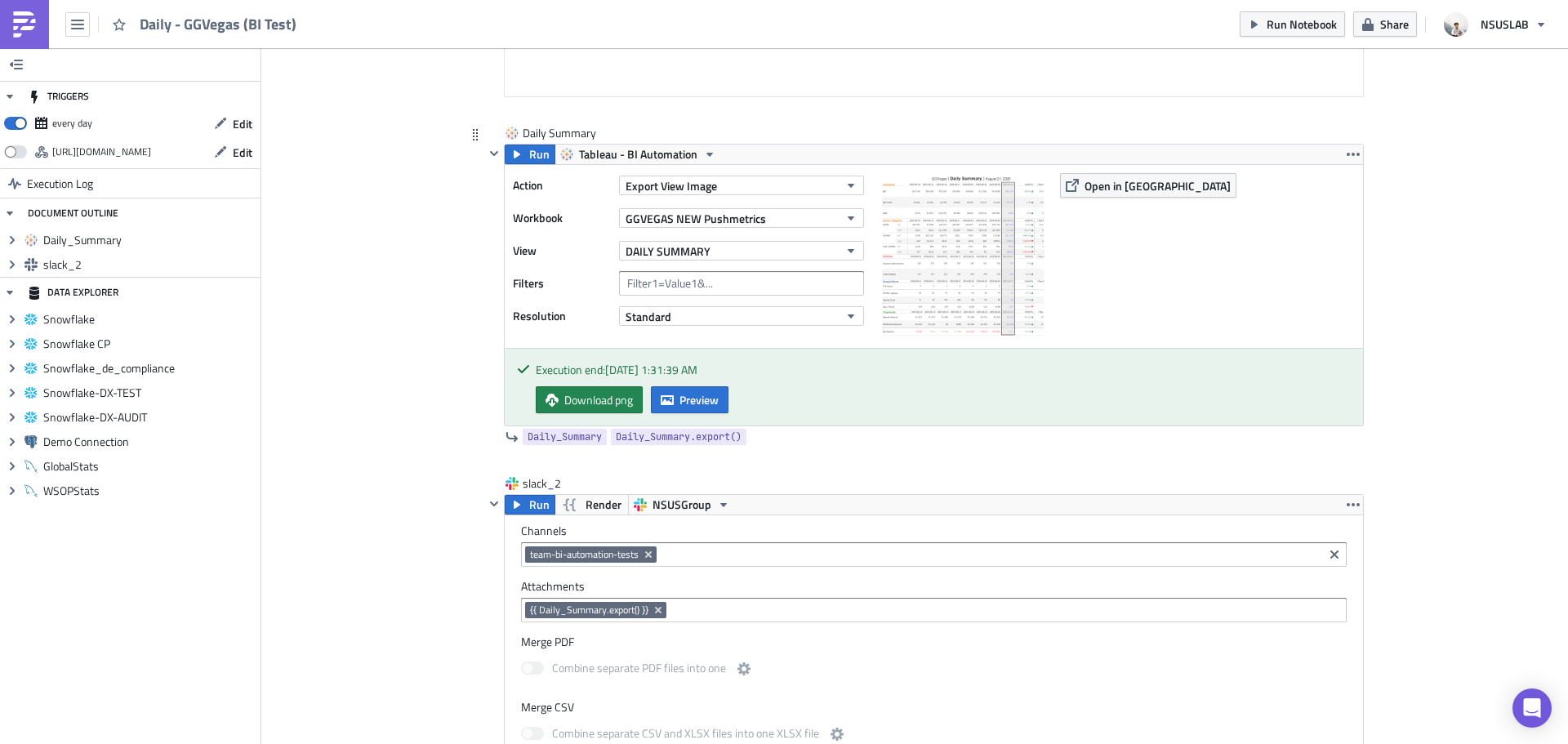
scroll to position [408, 0]
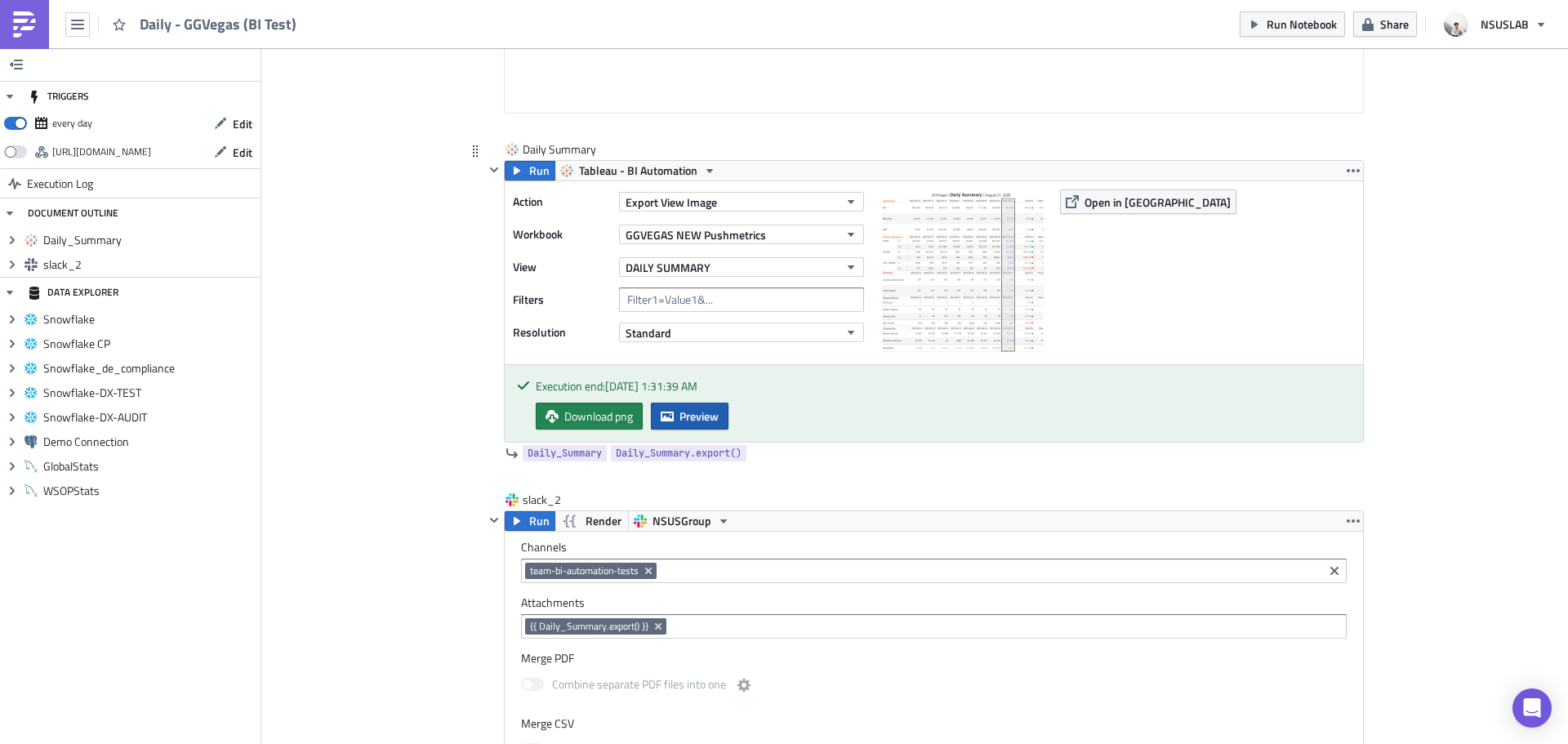
click at [669, 409] on button "Preview" at bounding box center [689, 416] width 77 height 27
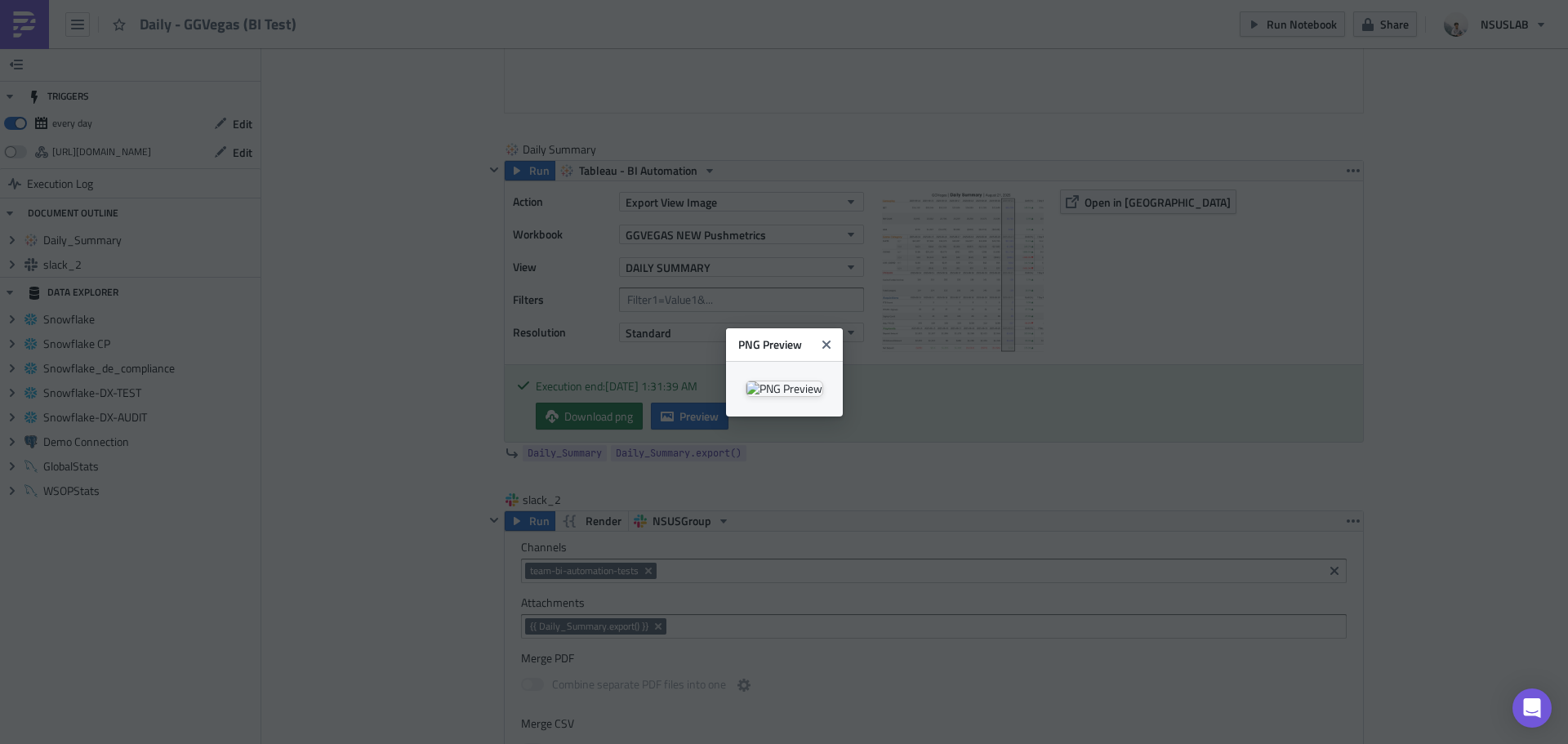
click at [300, 298] on body "Daily - GGVegas (BI Test) Run Notebook Share NSUSLAB TRIGGERS every day Edit ht…" at bounding box center [784, 373] width 1568 height 746
